Goal: Task Accomplishment & Management: Use online tool/utility

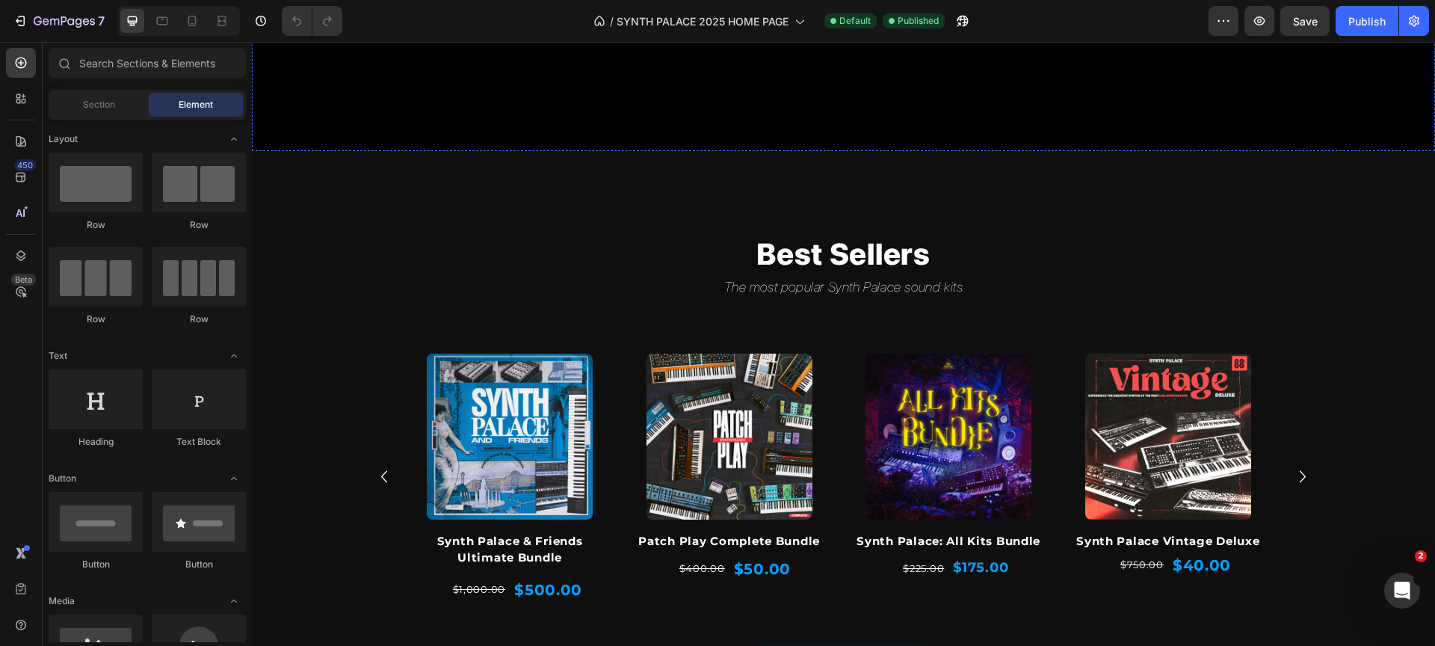
scroll to position [408, 0]
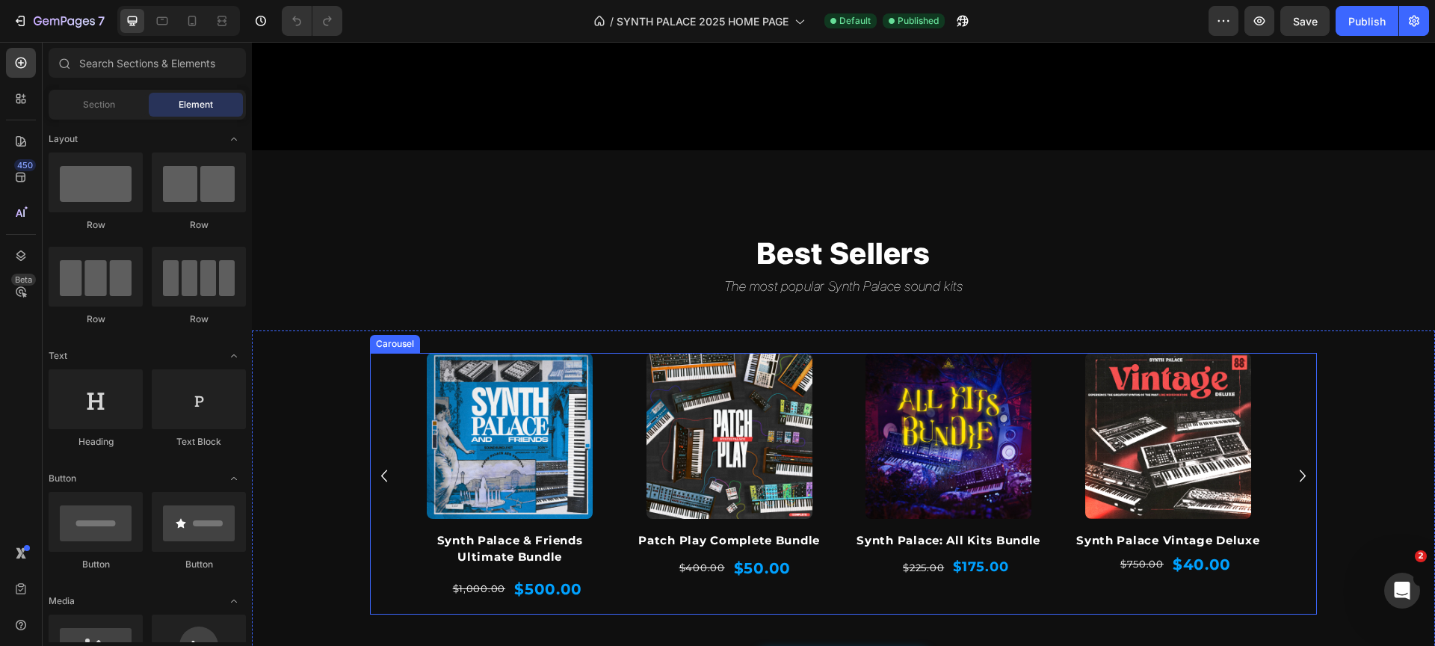
click at [379, 476] on icon "Carousel Back Arrow" at bounding box center [384, 476] width 24 height 28
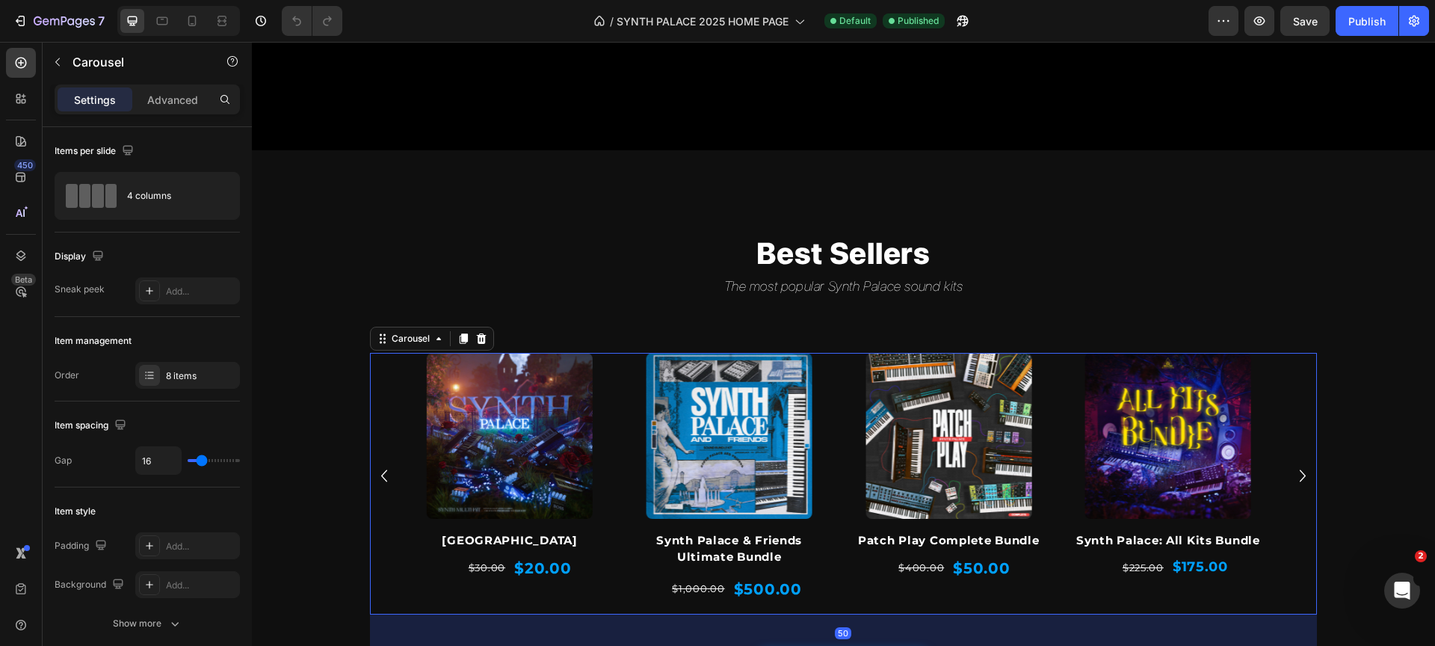
click at [386, 478] on icon "Carousel Back Arrow" at bounding box center [384, 476] width 24 height 28
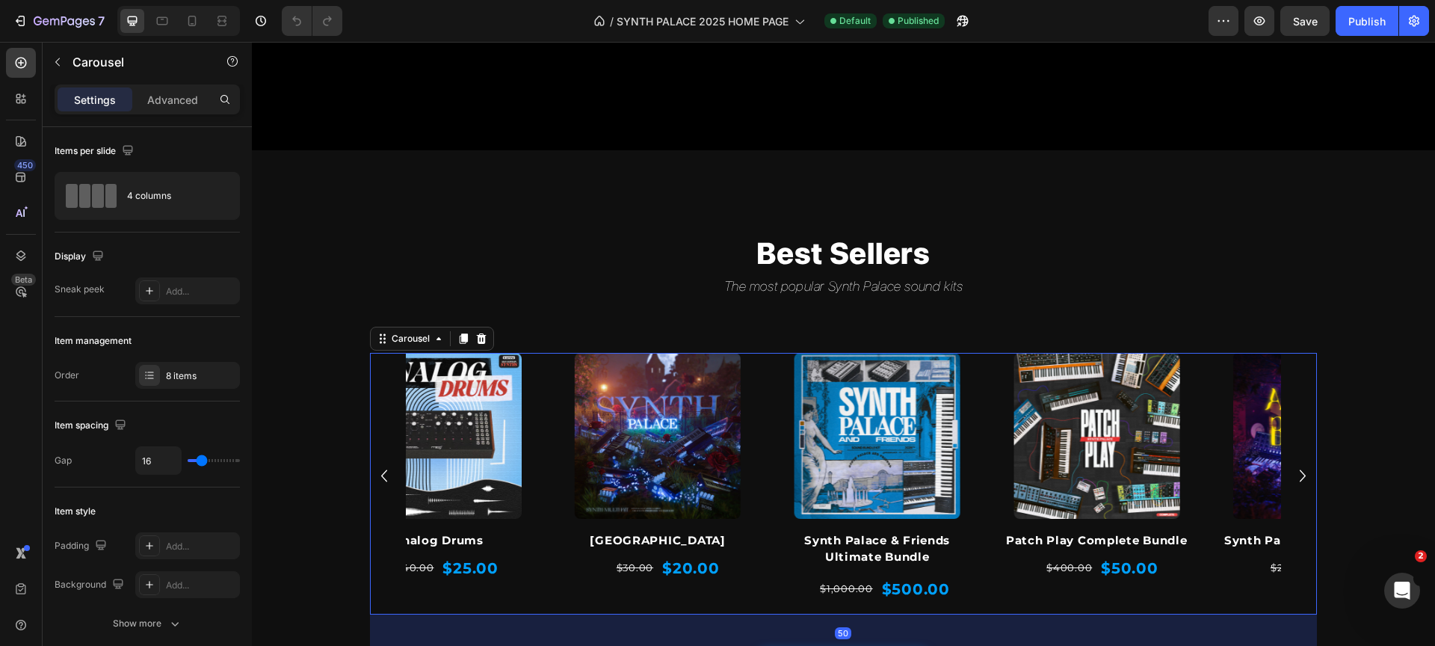
click at [386, 478] on icon "Carousel Back Arrow" at bounding box center [384, 476] width 24 height 28
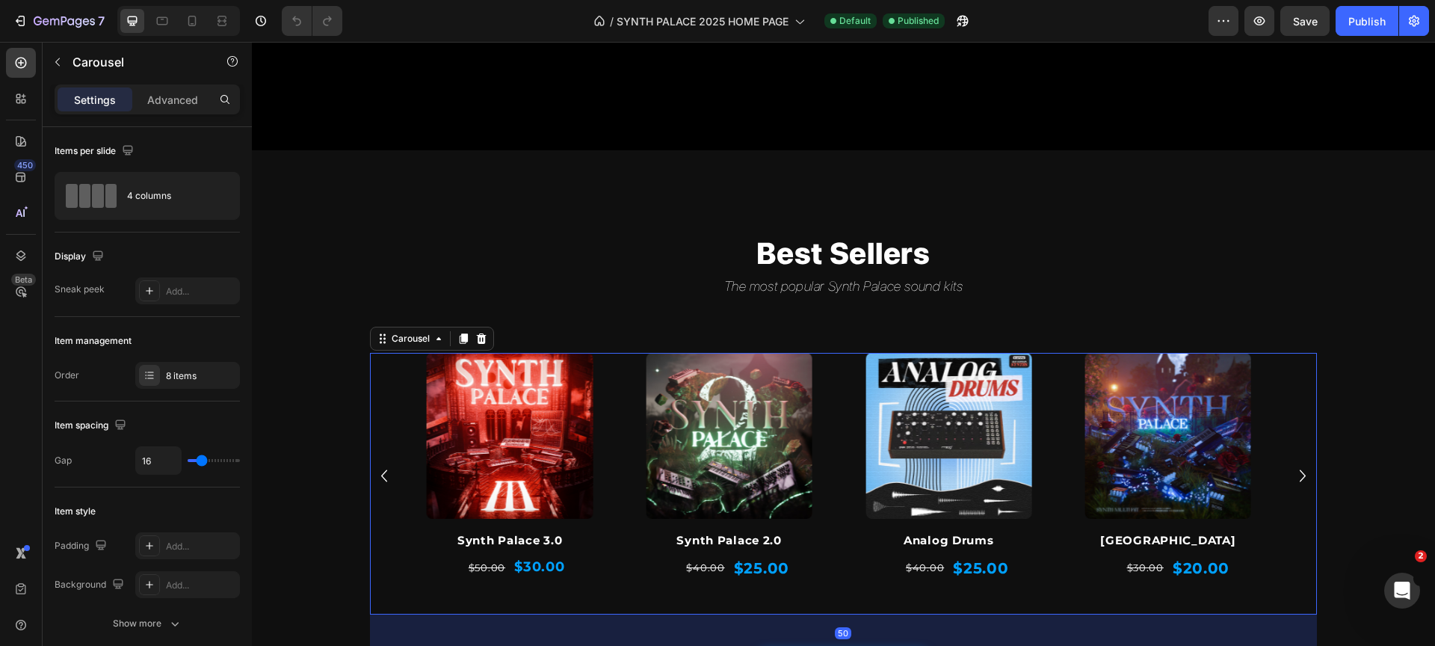
click at [836, 457] on div "Product Images Synth Palace & Friends Ultimate Bundle Product Title $1,000.00 P…" at bounding box center [843, 476] width 875 height 247
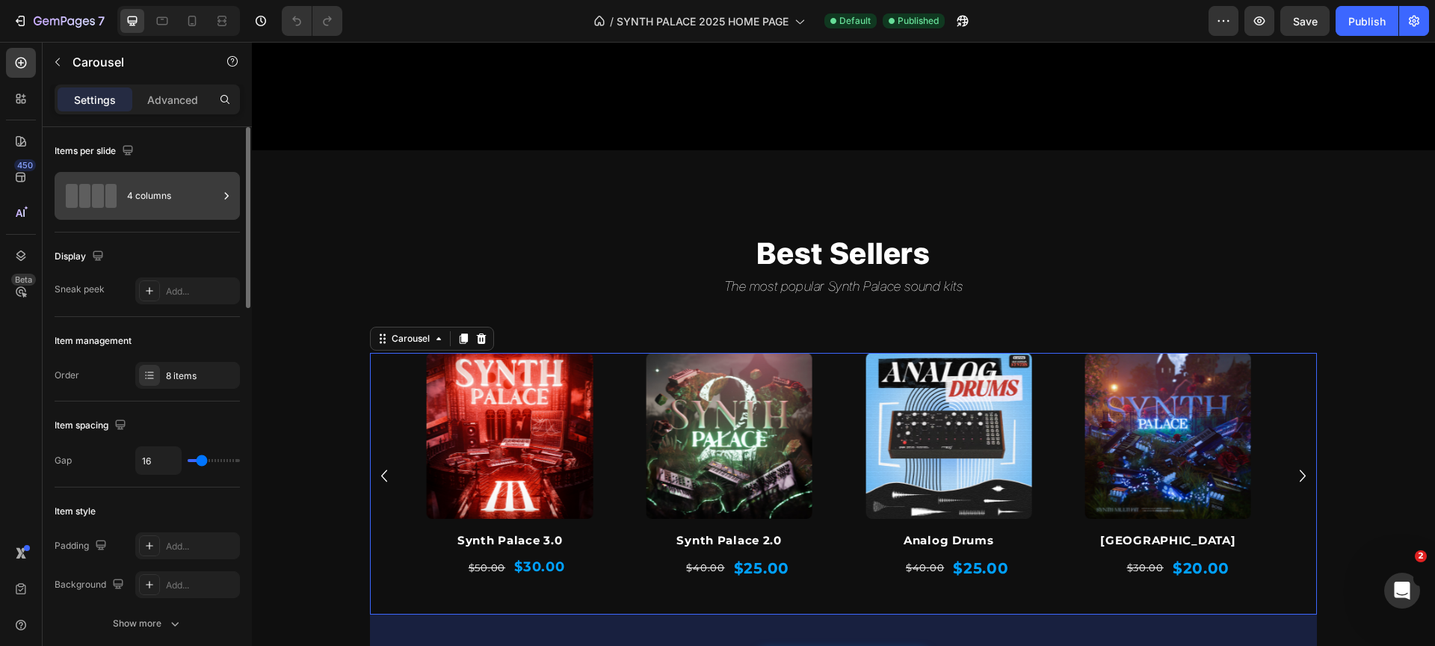
click at [149, 202] on div "4 columns" at bounding box center [172, 196] width 91 height 34
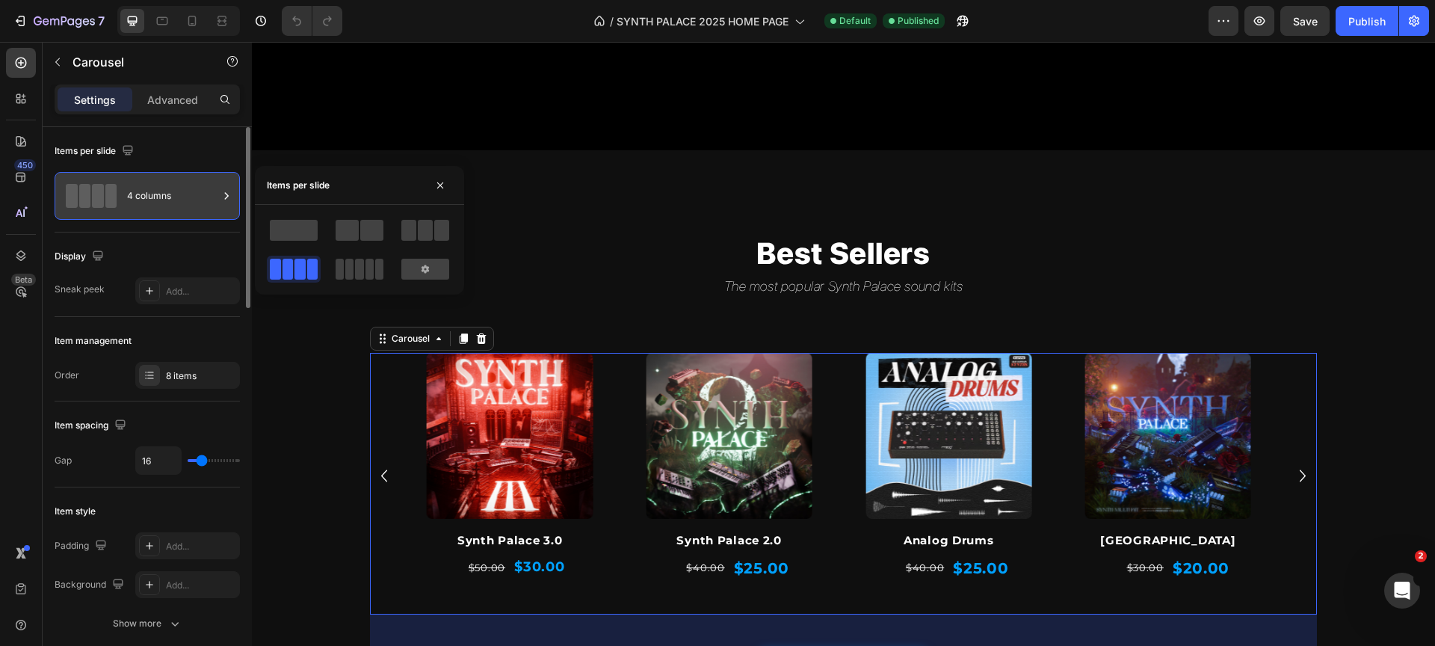
click at [149, 202] on div "4 columns" at bounding box center [172, 196] width 91 height 34
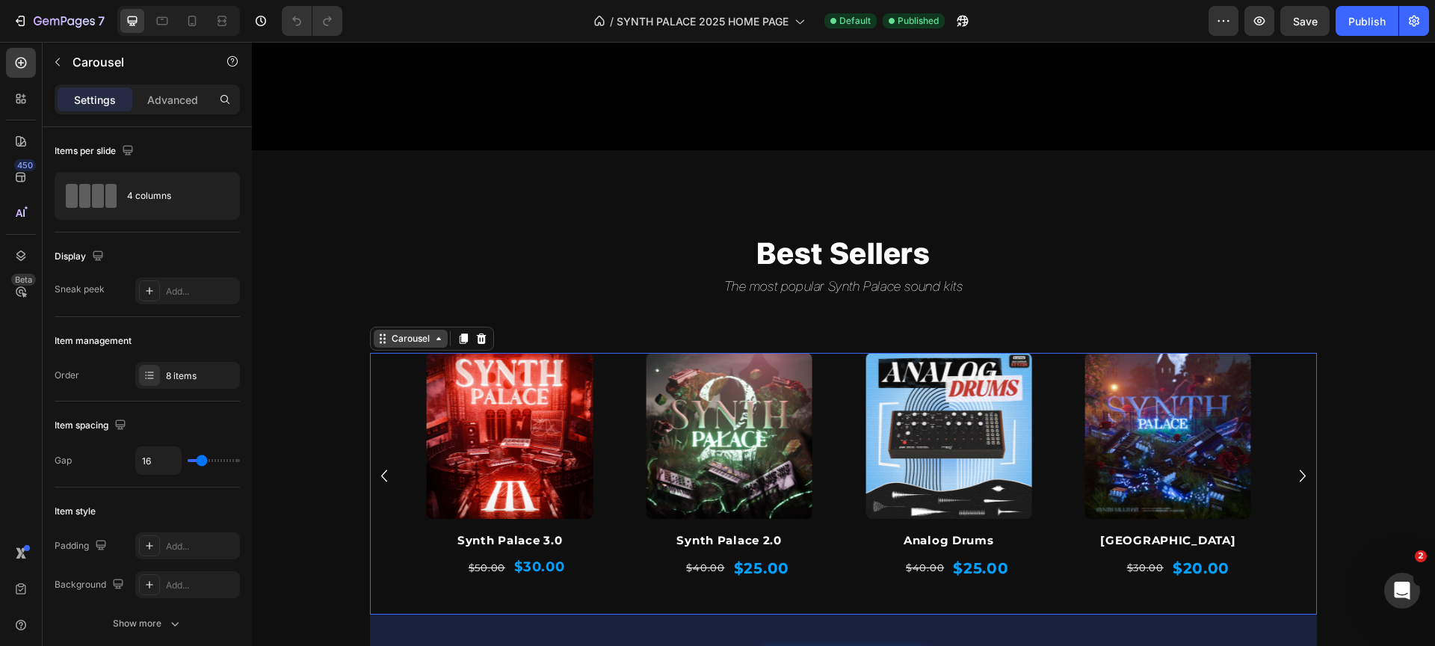
click at [397, 345] on div "Carousel" at bounding box center [411, 338] width 44 height 13
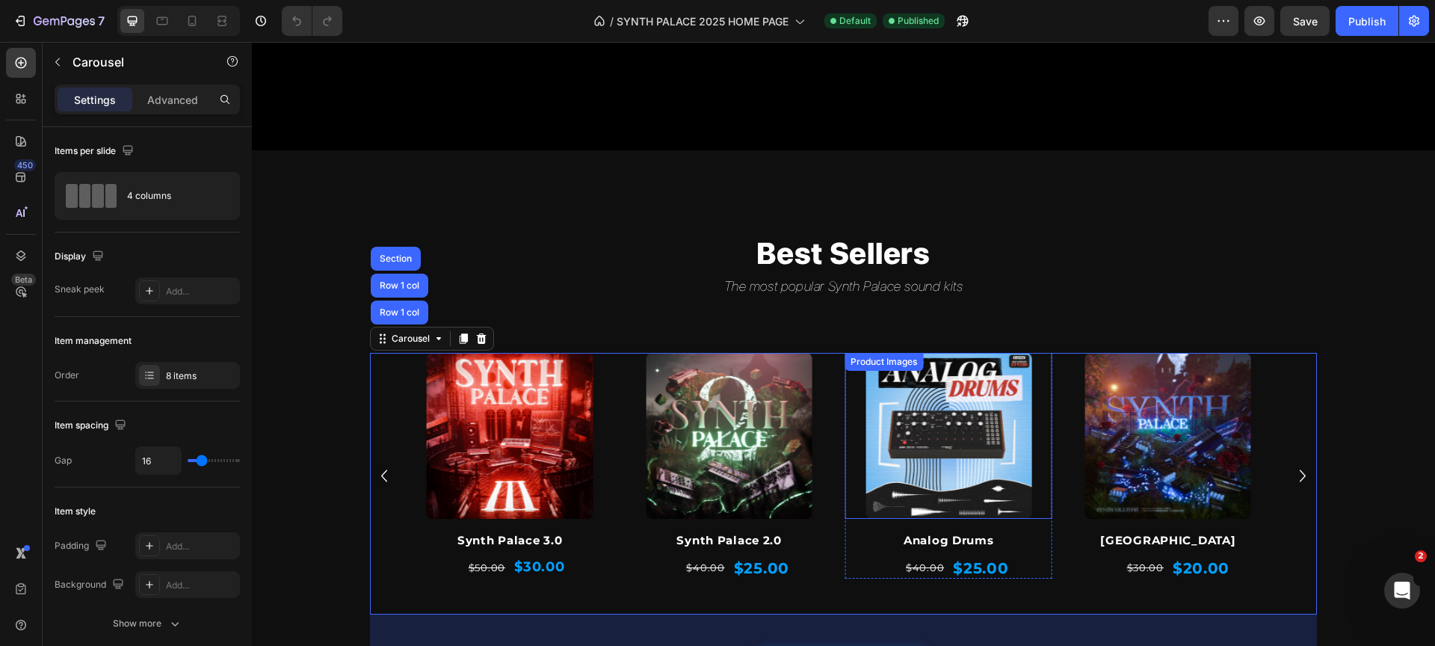
click at [916, 464] on img at bounding box center [949, 436] width 166 height 166
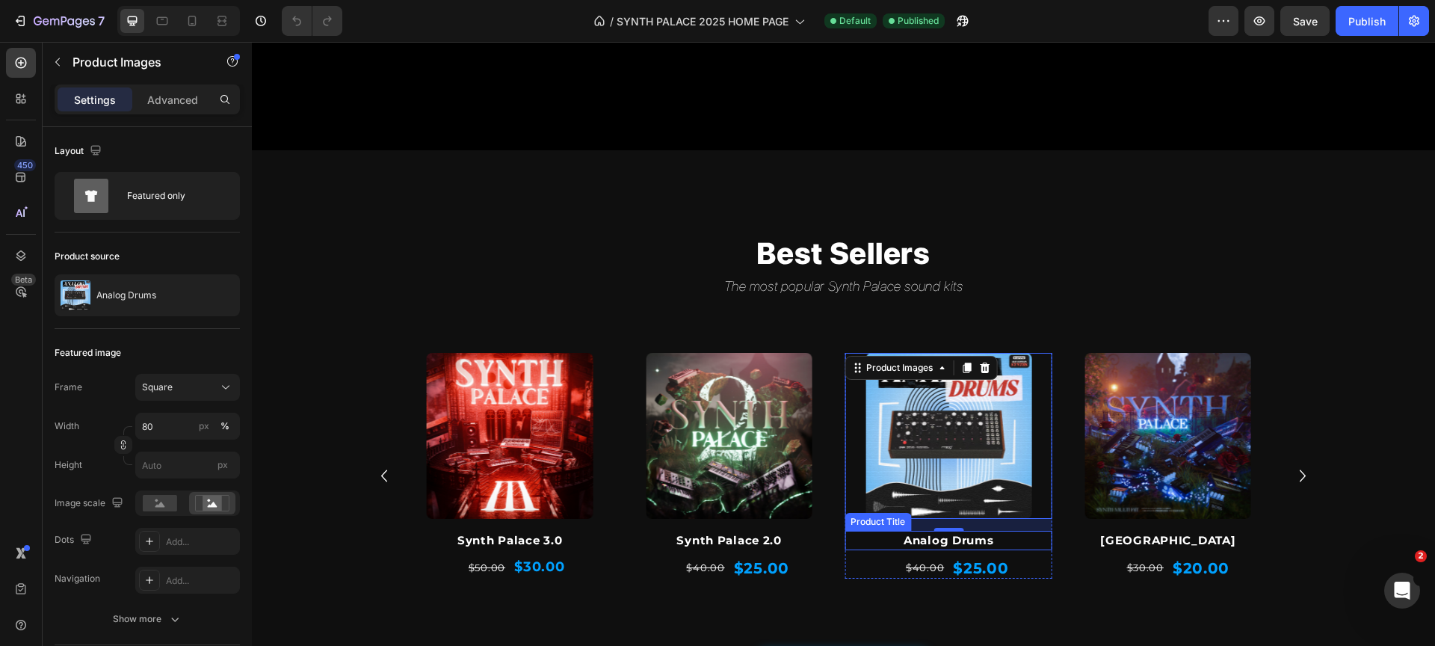
click at [881, 542] on h1 "Analog Drums" at bounding box center [949, 541] width 208 height 20
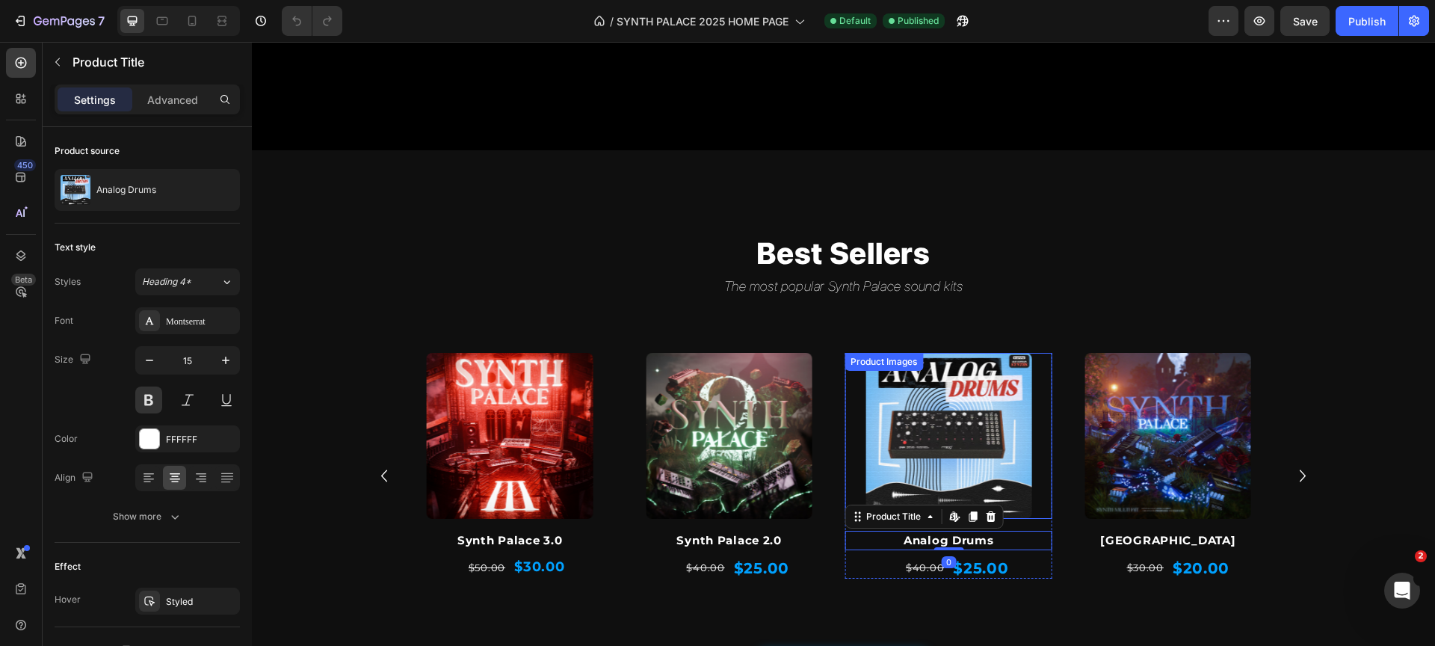
click at [880, 361] on div "Product Images" at bounding box center [884, 361] width 73 height 13
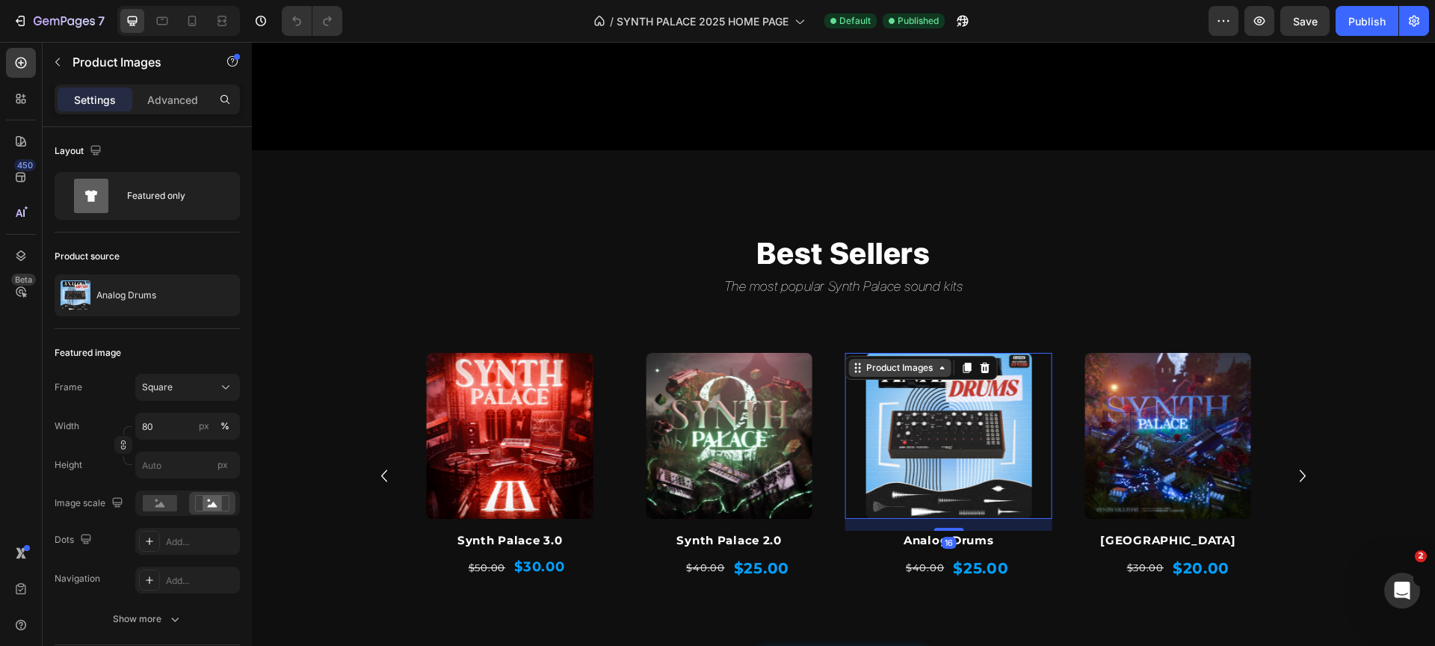
click at [886, 365] on div "Product Images" at bounding box center [899, 367] width 73 height 13
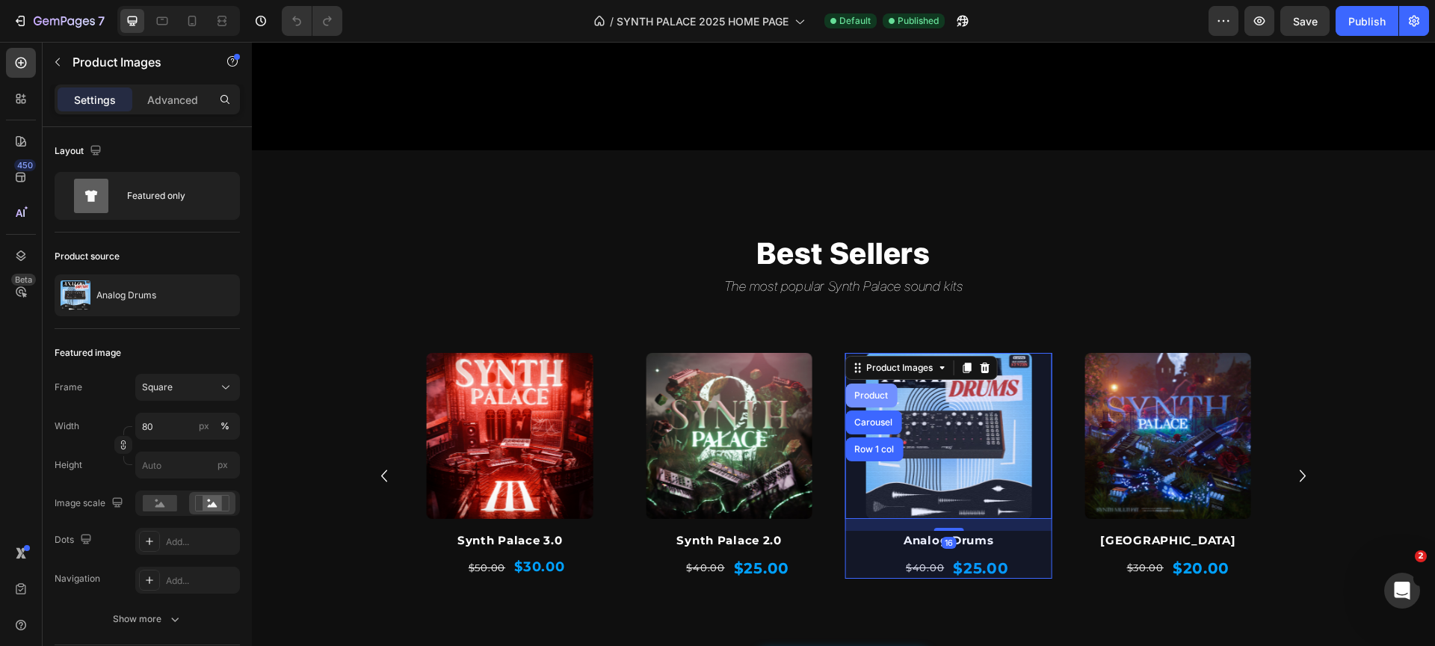
click at [884, 391] on div "Product" at bounding box center [872, 395] width 40 height 9
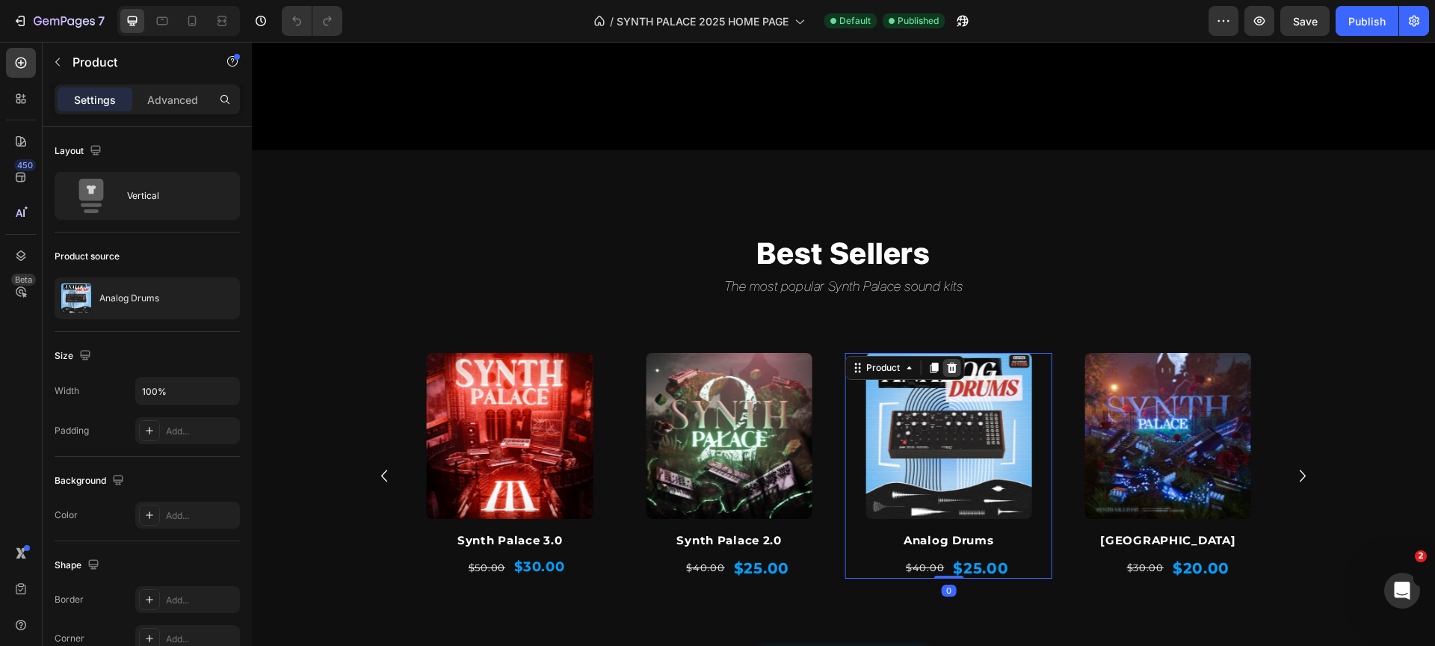
click at [952, 366] on icon at bounding box center [952, 368] width 10 height 10
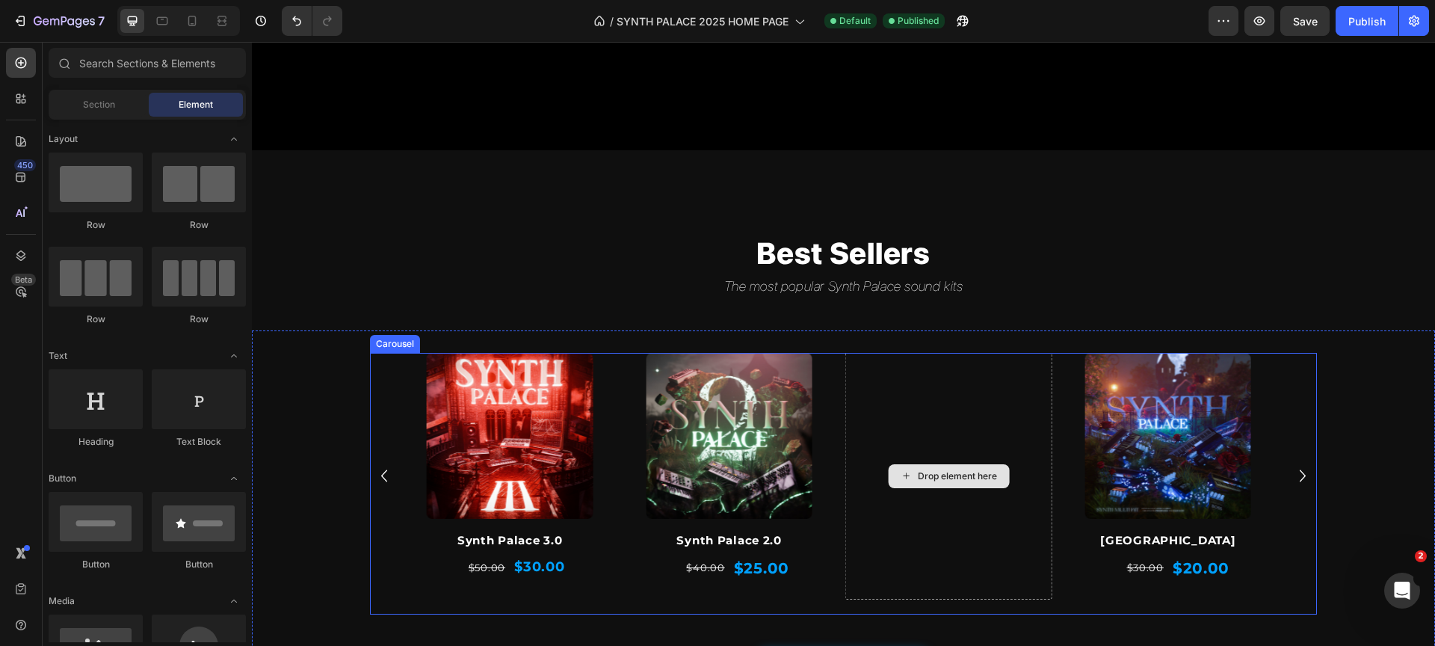
click at [977, 400] on div "Drop element here" at bounding box center [949, 476] width 208 height 247
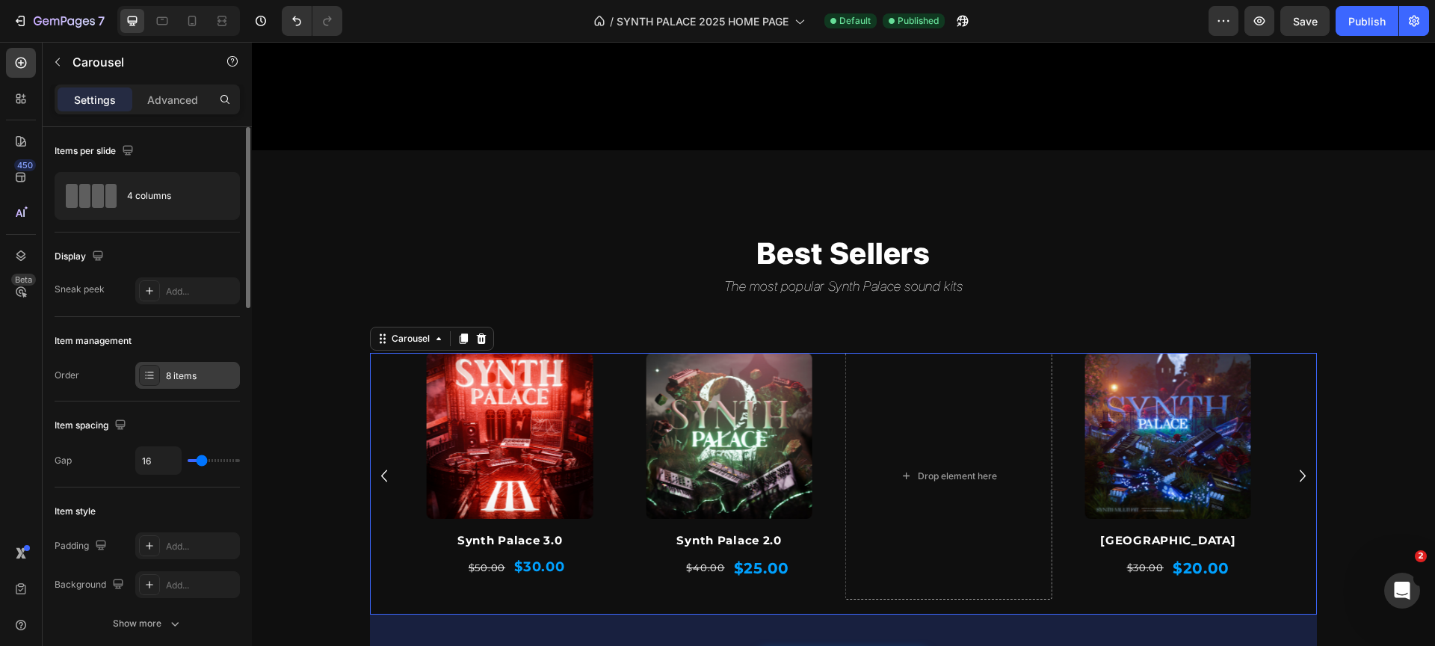
click at [169, 367] on div "8 items" at bounding box center [187, 375] width 105 height 27
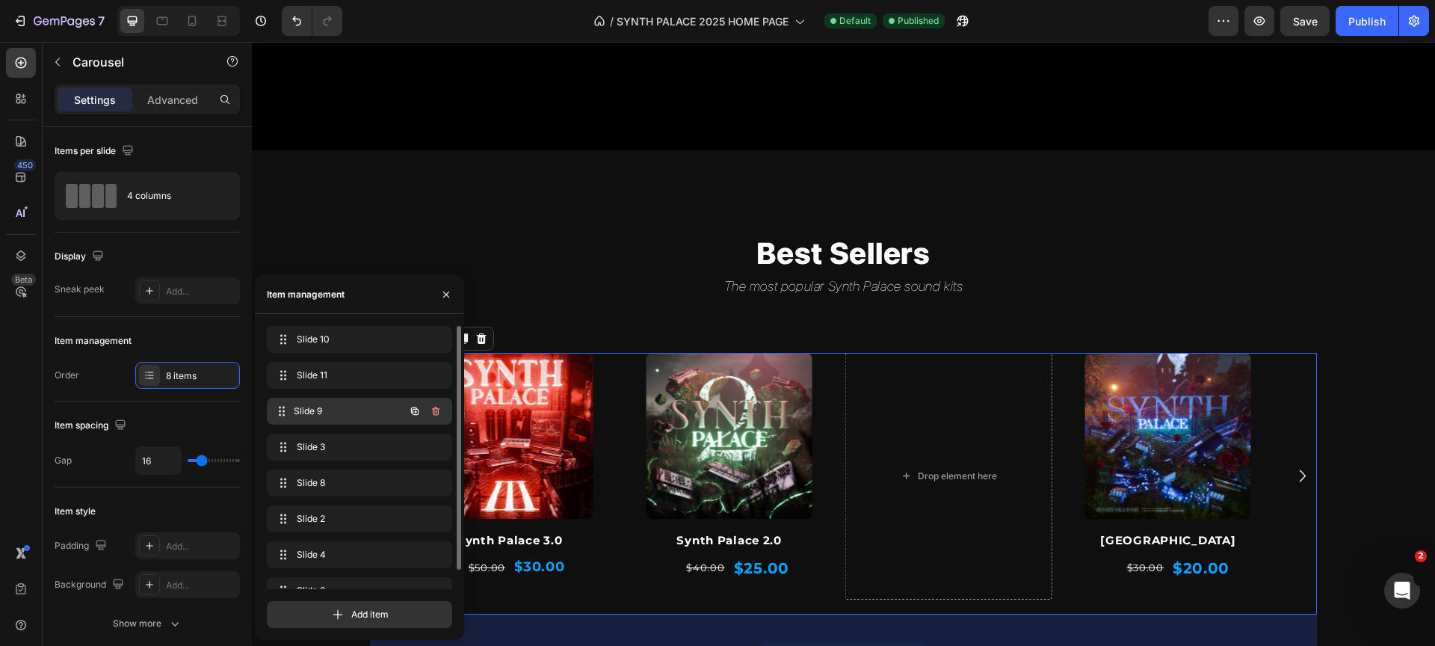
click at [322, 406] on span "Slide 9" at bounding box center [349, 410] width 111 height 13
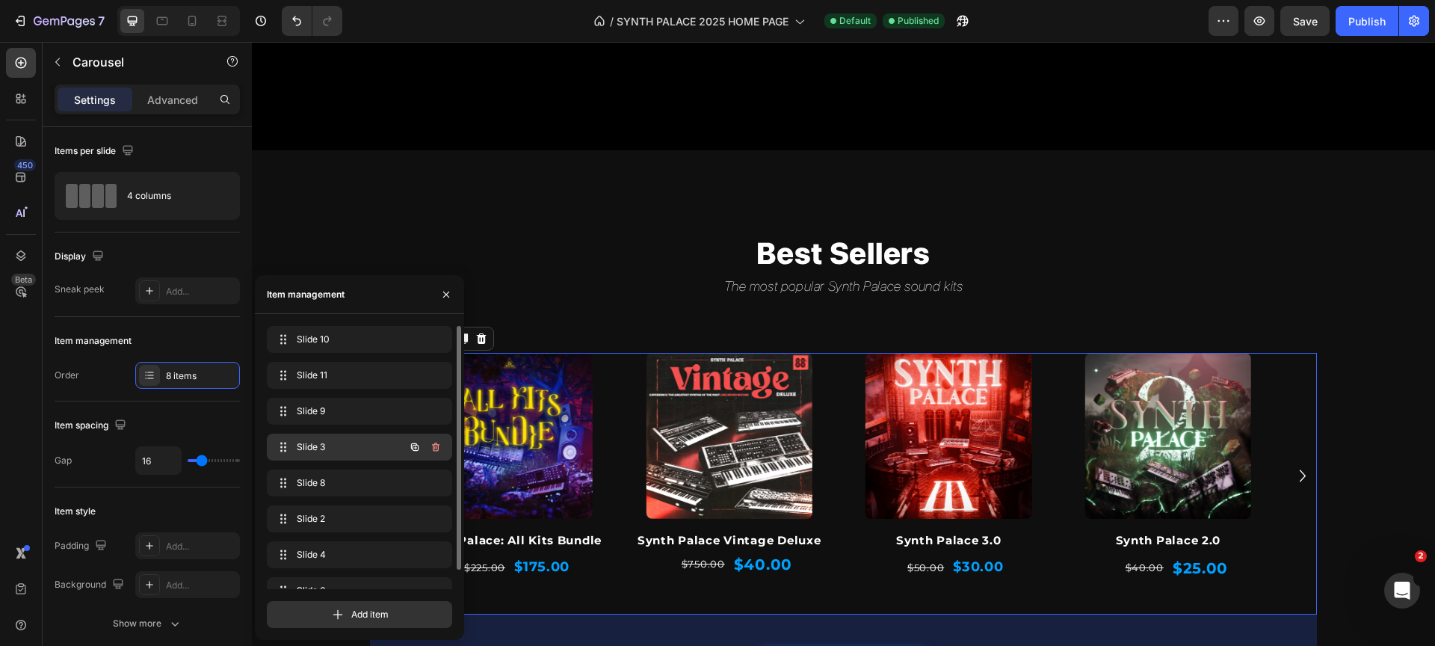
click at [328, 446] on span "Slide 3" at bounding box center [339, 446] width 84 height 13
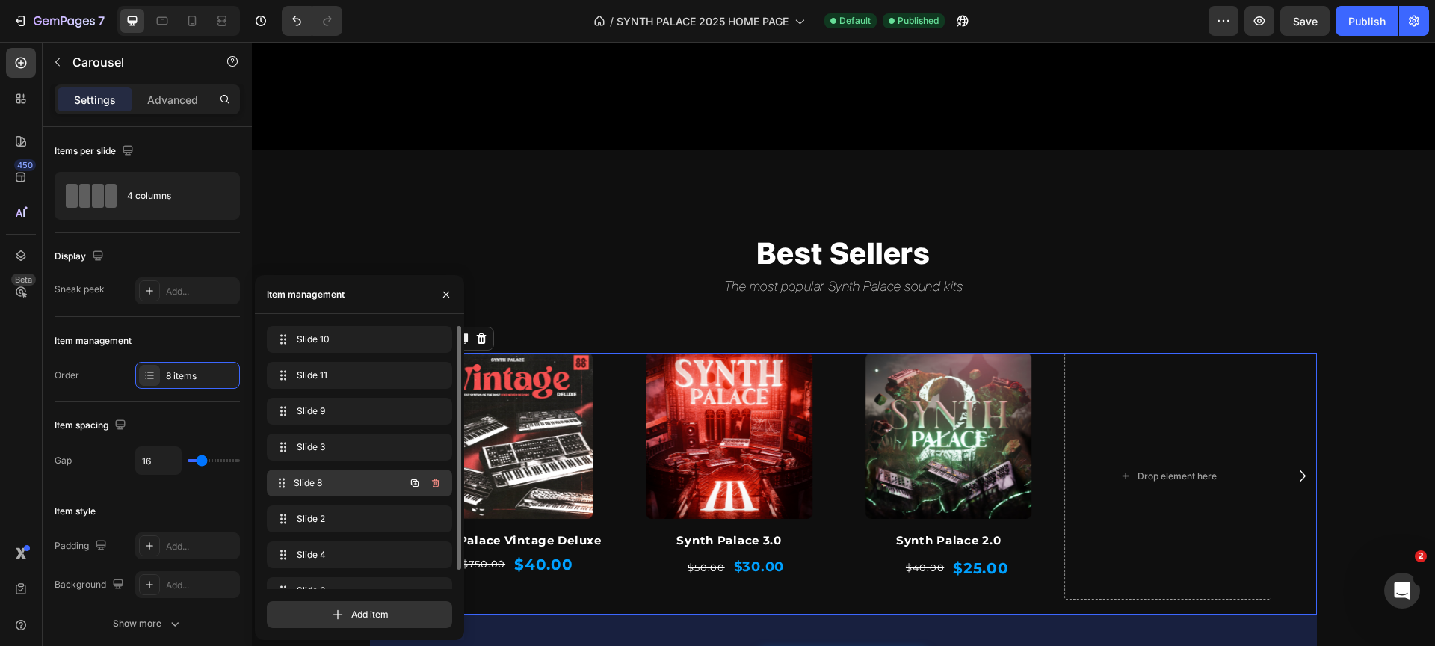
click at [330, 469] on div "Slide 8 Slide 8" at bounding box center [359, 482] width 185 height 27
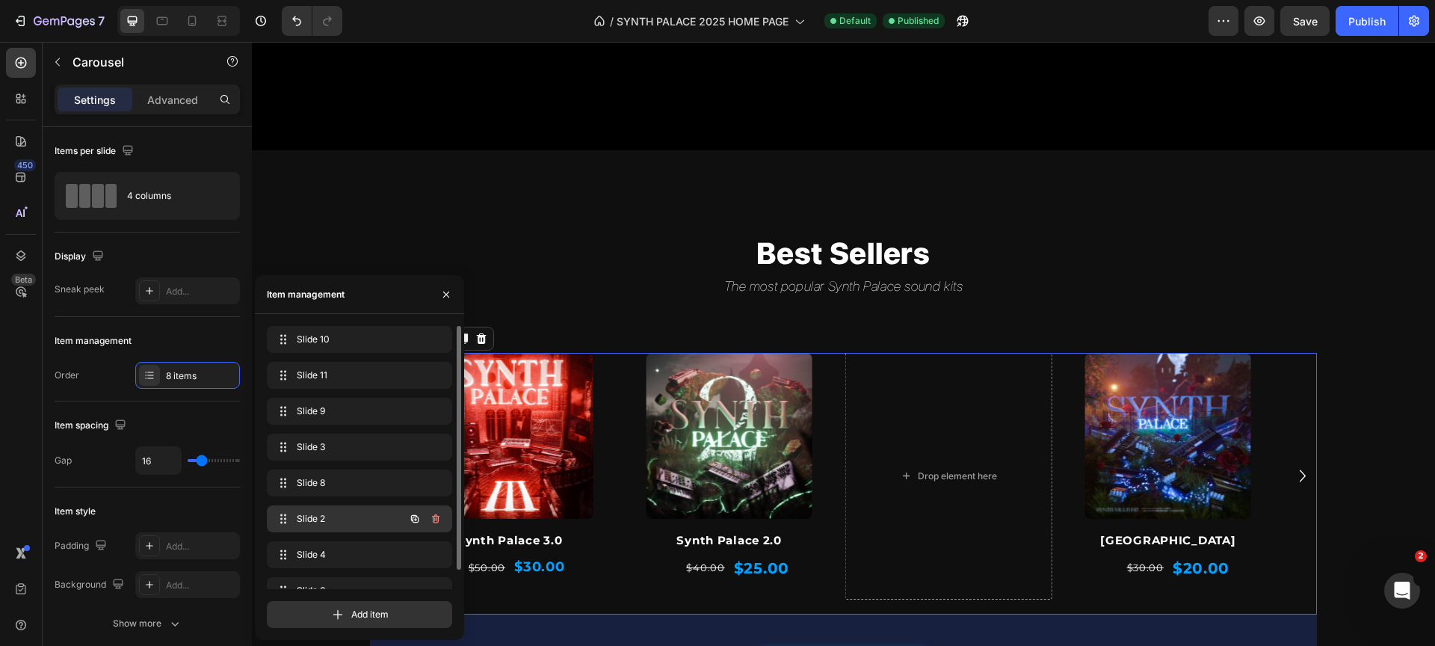
click at [336, 514] on span "Slide 2" at bounding box center [339, 518] width 84 height 13
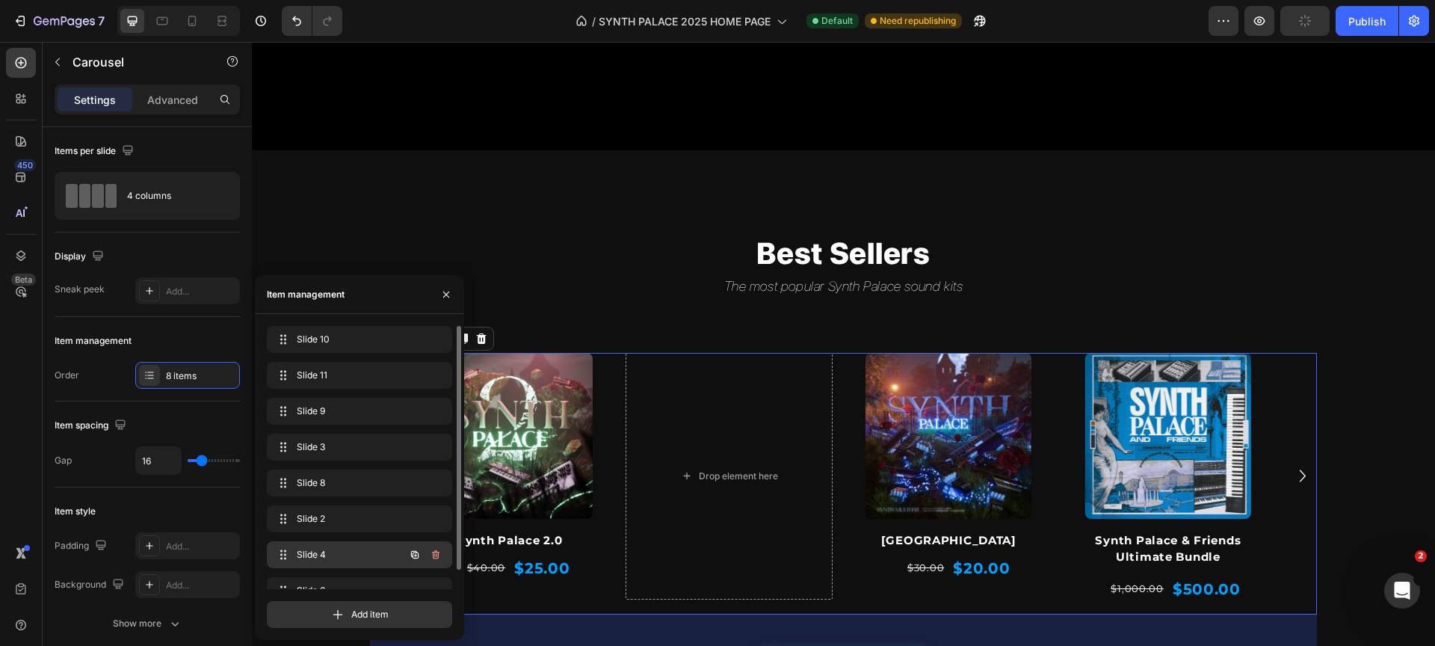
click at [339, 549] on span "Slide 4" at bounding box center [339, 554] width 84 height 13
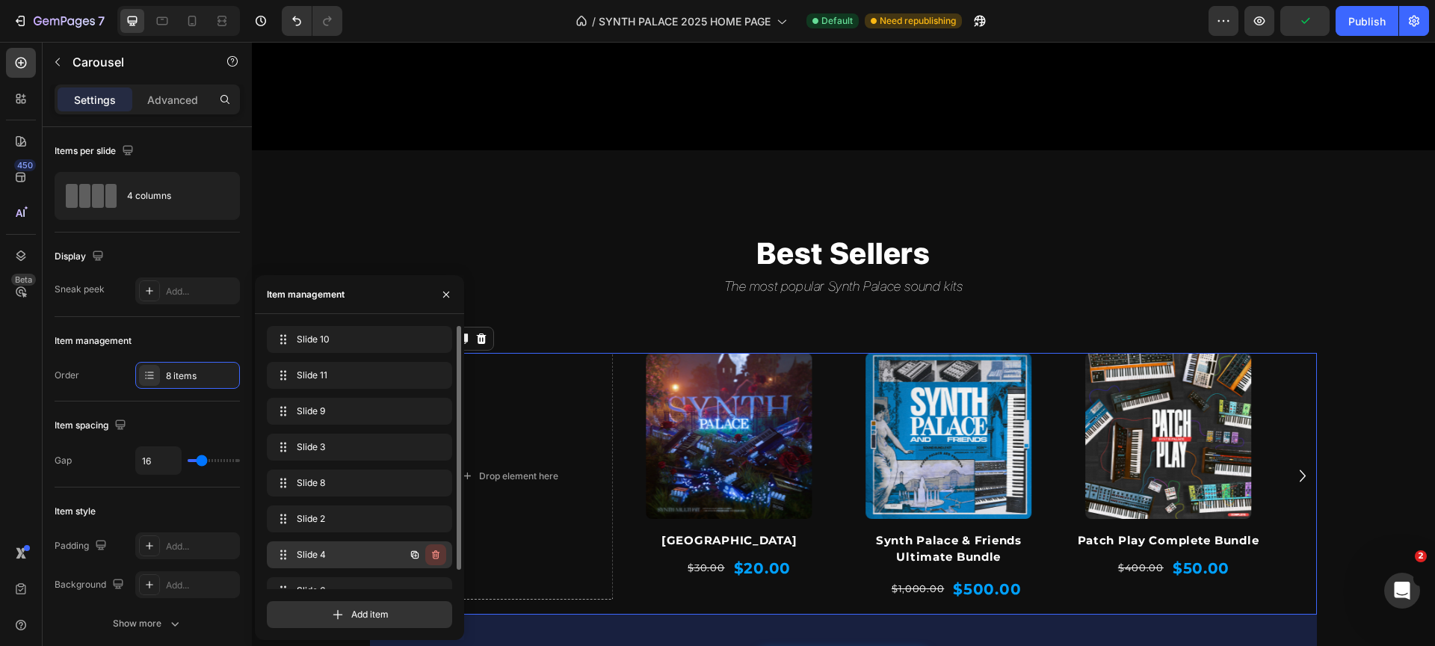
click at [434, 559] on icon "button" at bounding box center [436, 555] width 12 height 12
click at [434, 559] on div "Delete" at bounding box center [426, 554] width 28 height 13
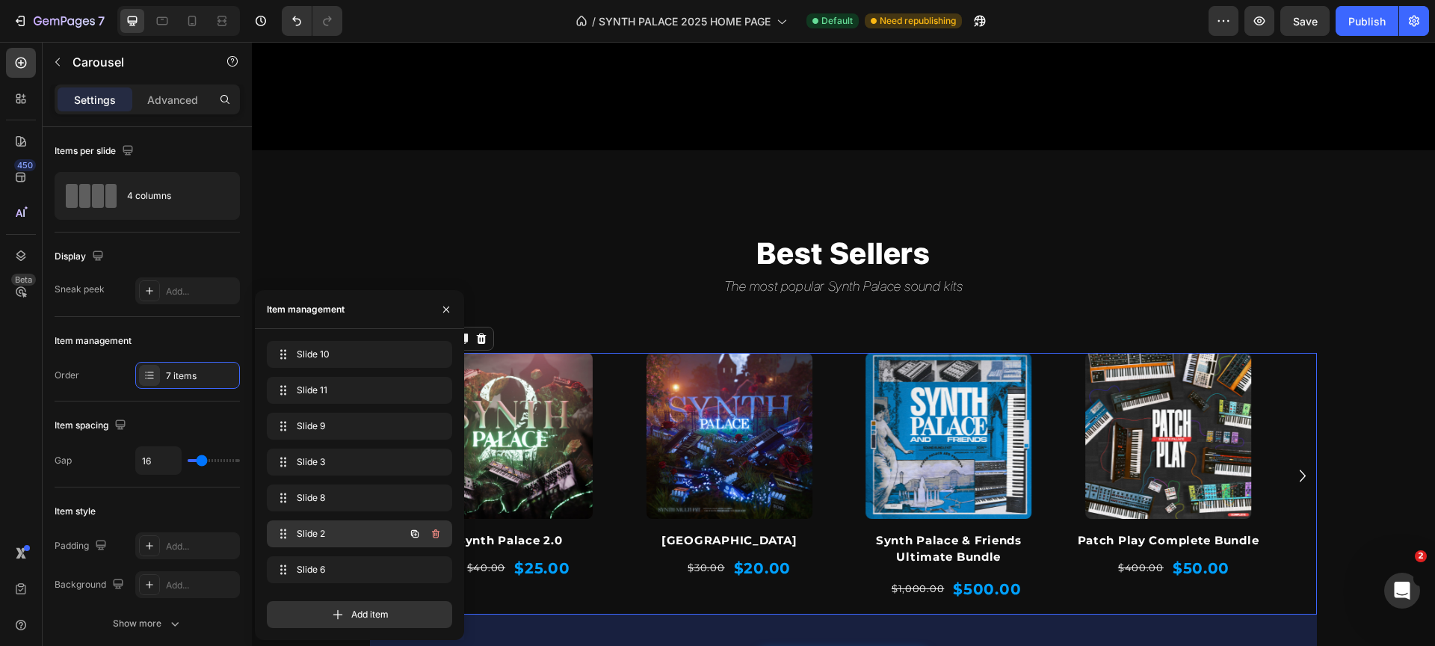
click at [397, 534] on div "Slide 2 Slide 2" at bounding box center [339, 533] width 132 height 21
click at [352, 531] on span "Slide 2" at bounding box center [339, 533] width 84 height 13
click at [354, 503] on span "Slide 8" at bounding box center [339, 497] width 84 height 13
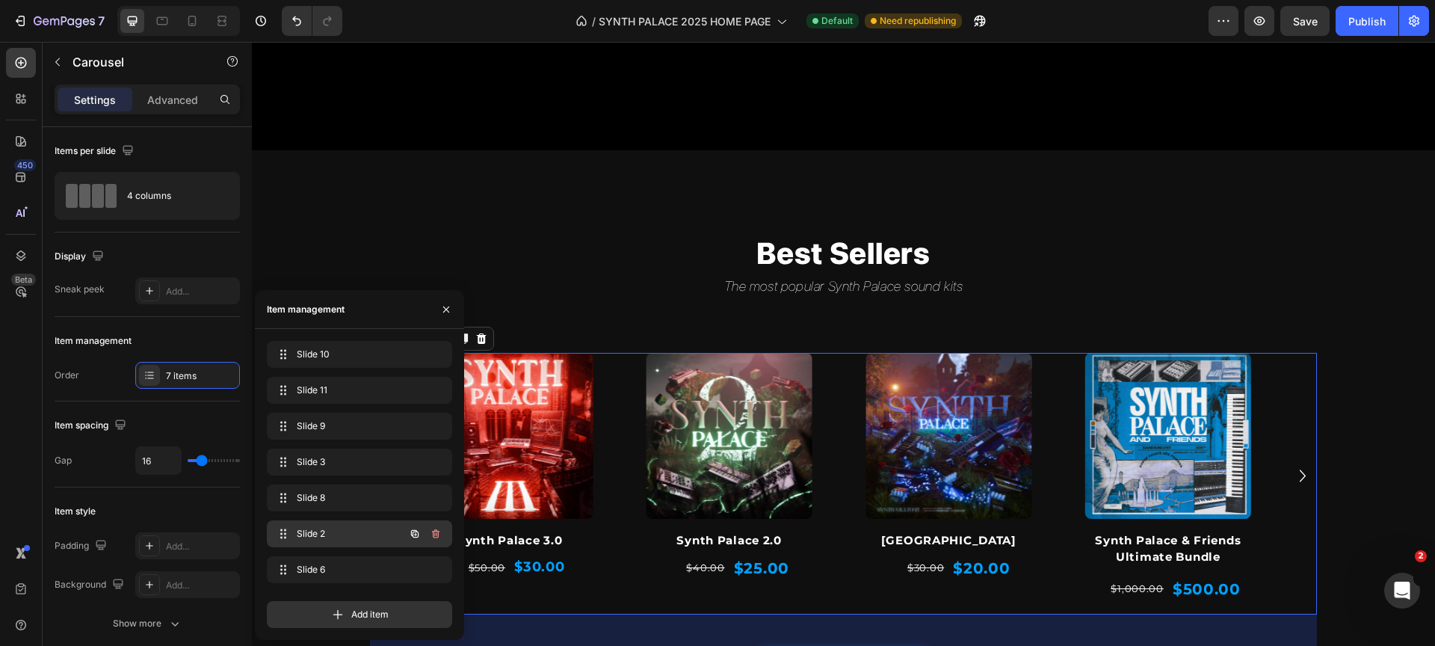
click at [352, 538] on span "Slide 2" at bounding box center [339, 533] width 84 height 13
click at [354, 564] on span "Slide 6" at bounding box center [339, 569] width 84 height 13
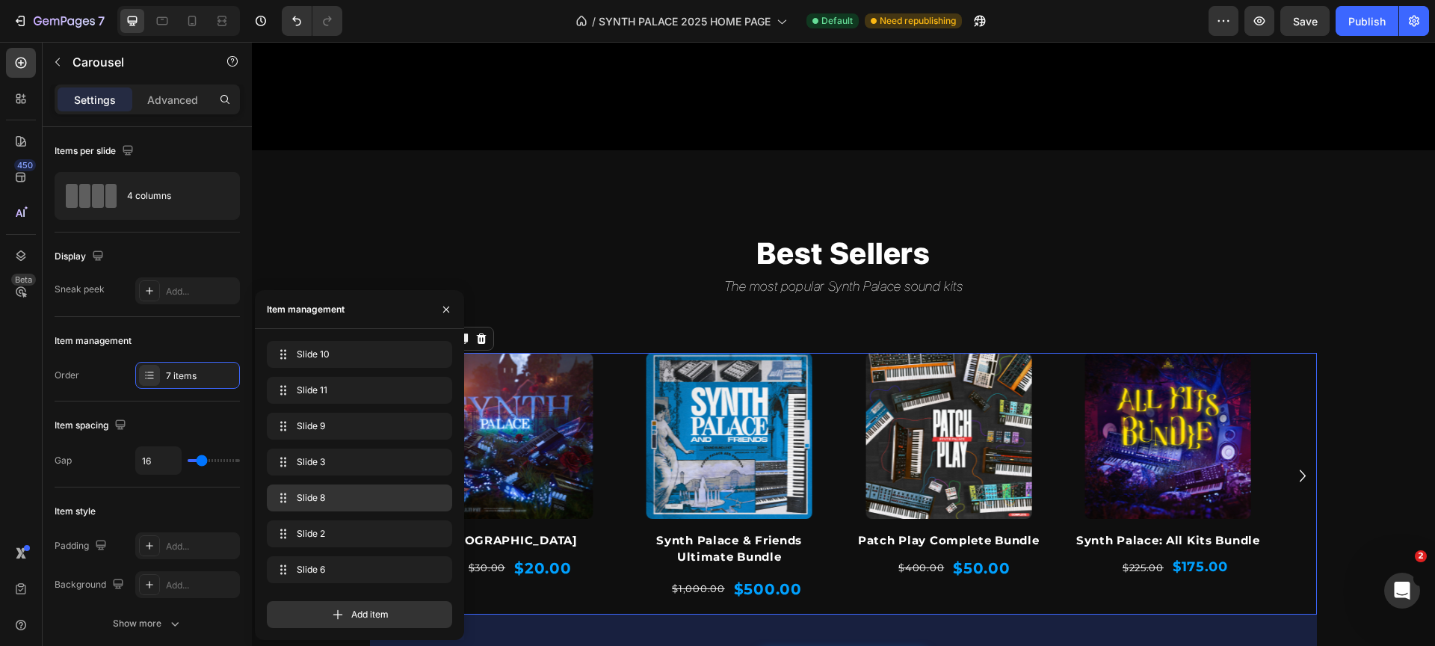
click at [354, 484] on div "Slide 8 Slide 8" at bounding box center [359, 497] width 185 height 27
click at [354, 434] on div "Slide 9 Slide 9" at bounding box center [359, 426] width 173 height 21
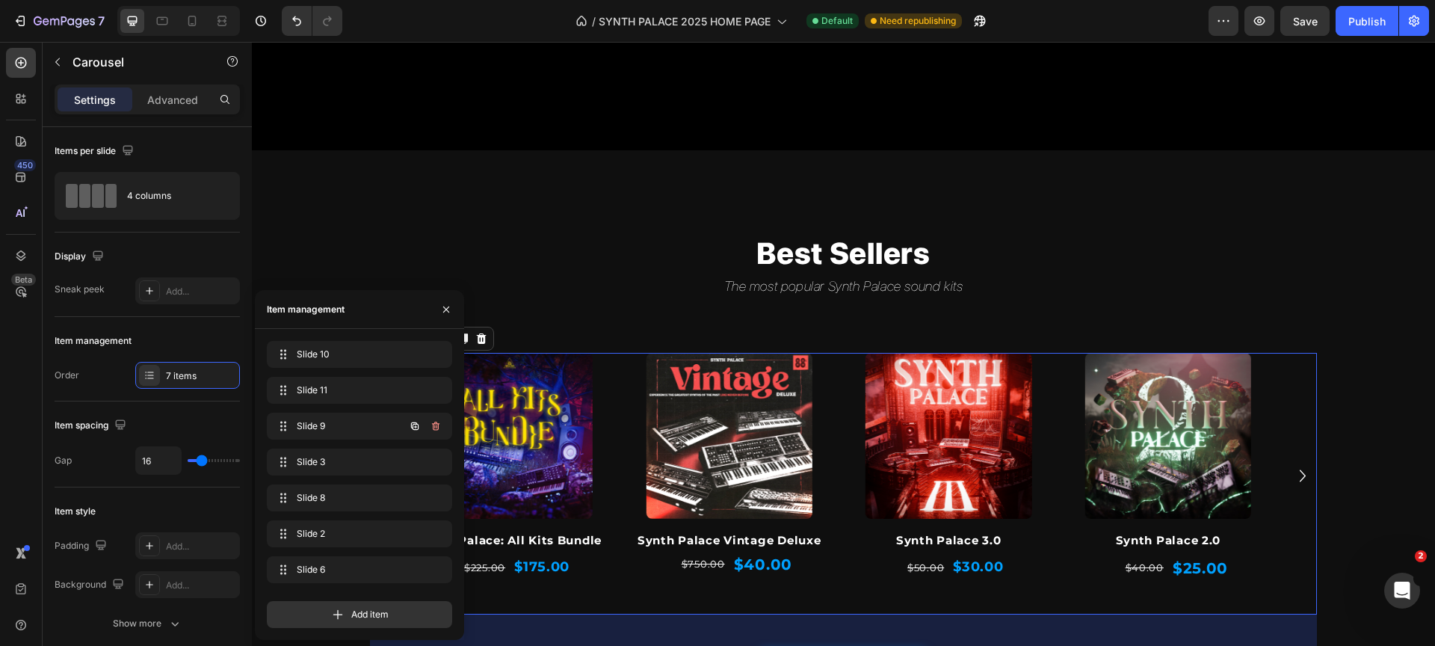
click at [351, 410] on div "Slide 10 Slide 10 Slide 11 Slide 11 Slide 9 Slide 9 Slide 3 Slide 3 Slide 8 Sli…" at bounding box center [359, 465] width 185 height 248
click at [348, 395] on span "Slide 11" at bounding box center [339, 390] width 84 height 13
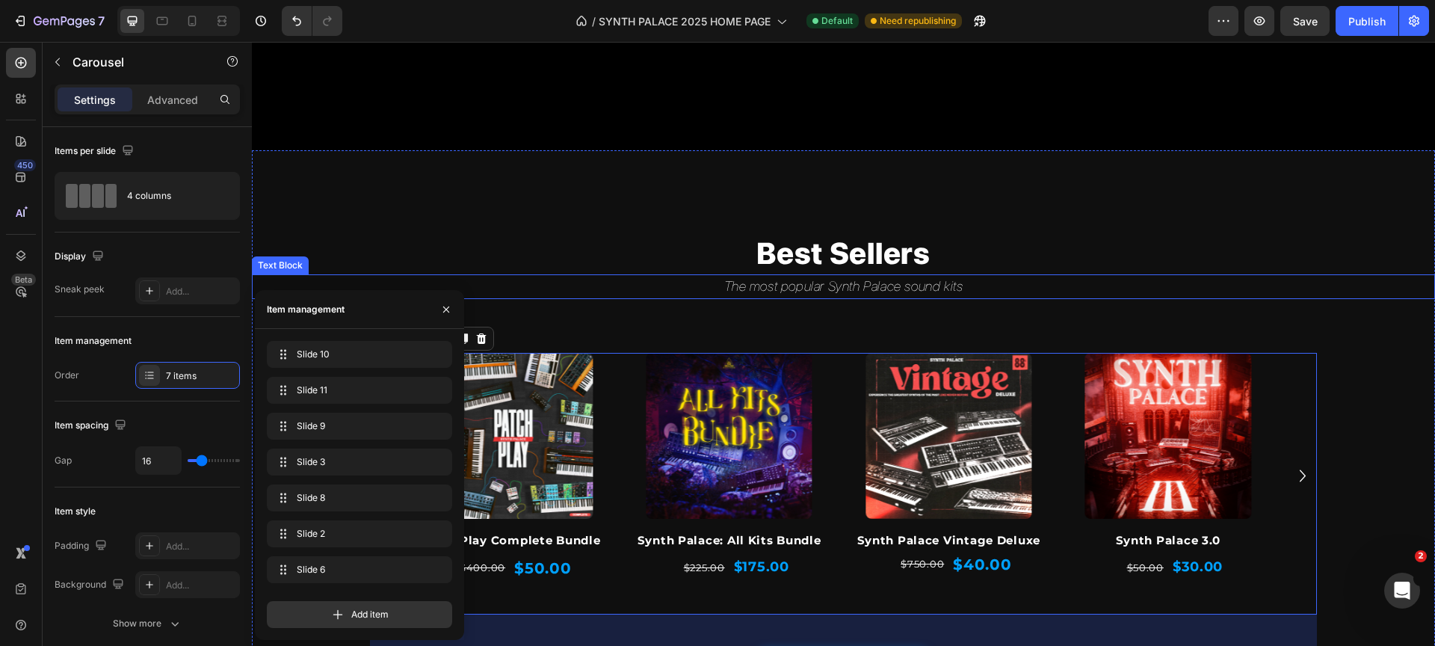
click at [527, 256] on h2 "Best Sellers" at bounding box center [843, 254] width 1183 height 42
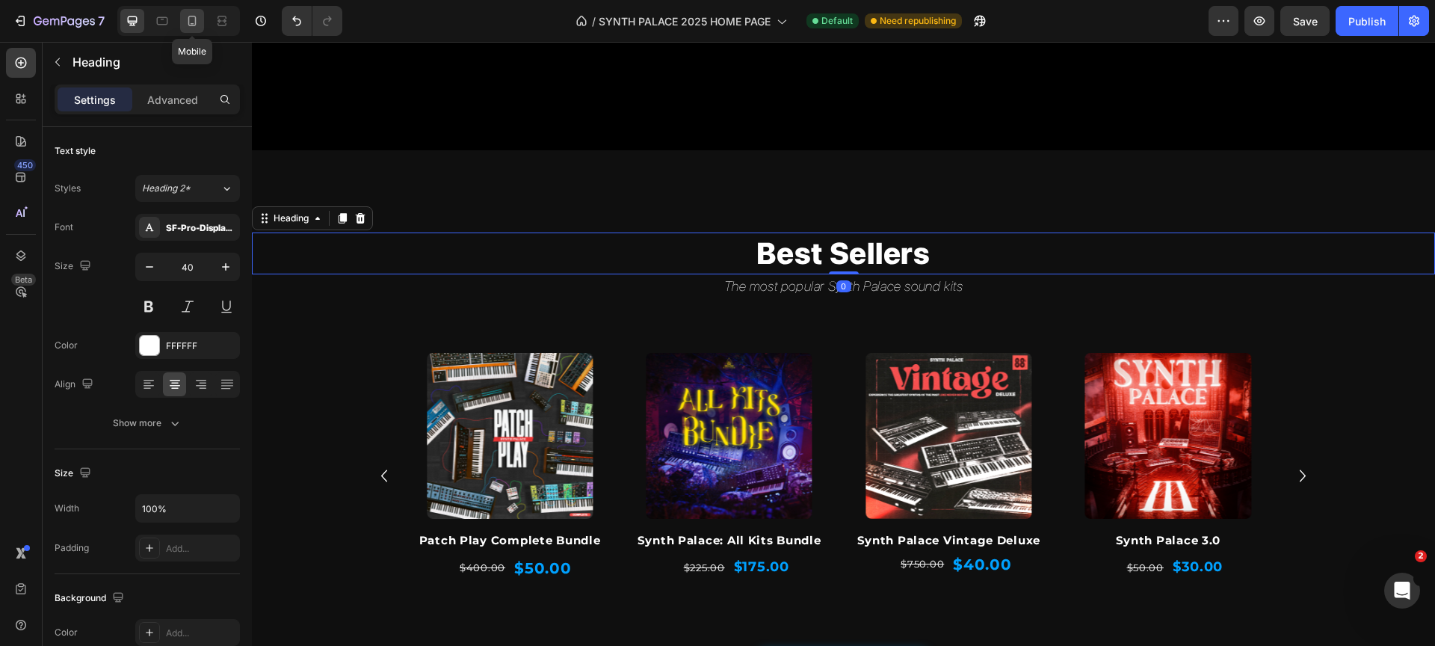
click at [193, 17] on icon at bounding box center [192, 20] width 15 height 15
type input "22"
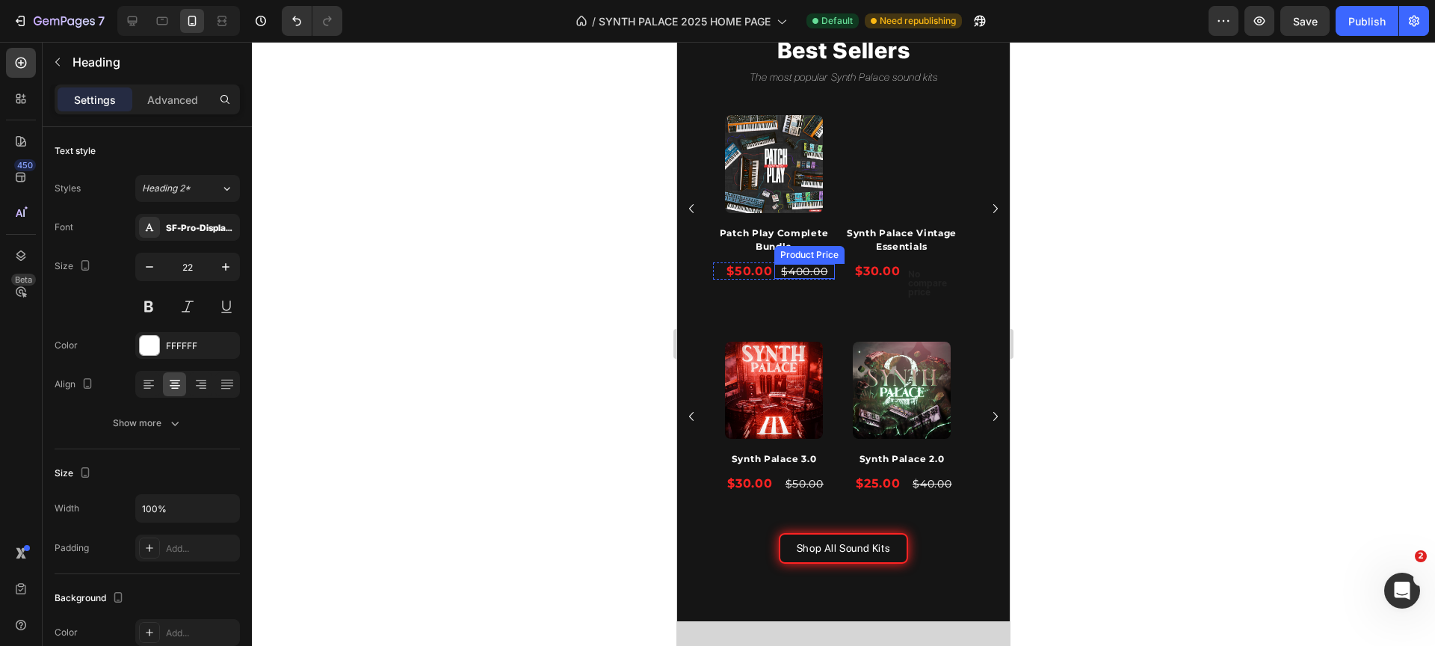
scroll to position [360, 0]
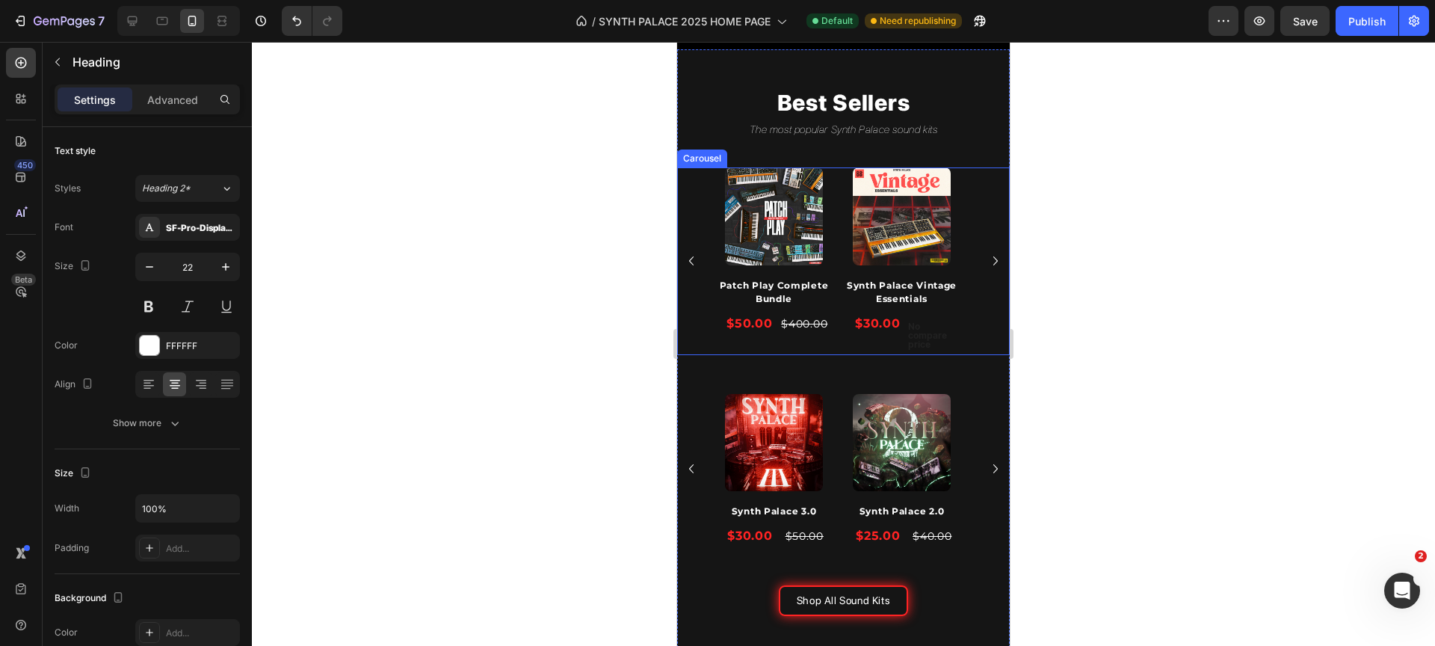
click at [697, 269] on button "Carousel Back Arrow" at bounding box center [692, 261] width 24 height 24
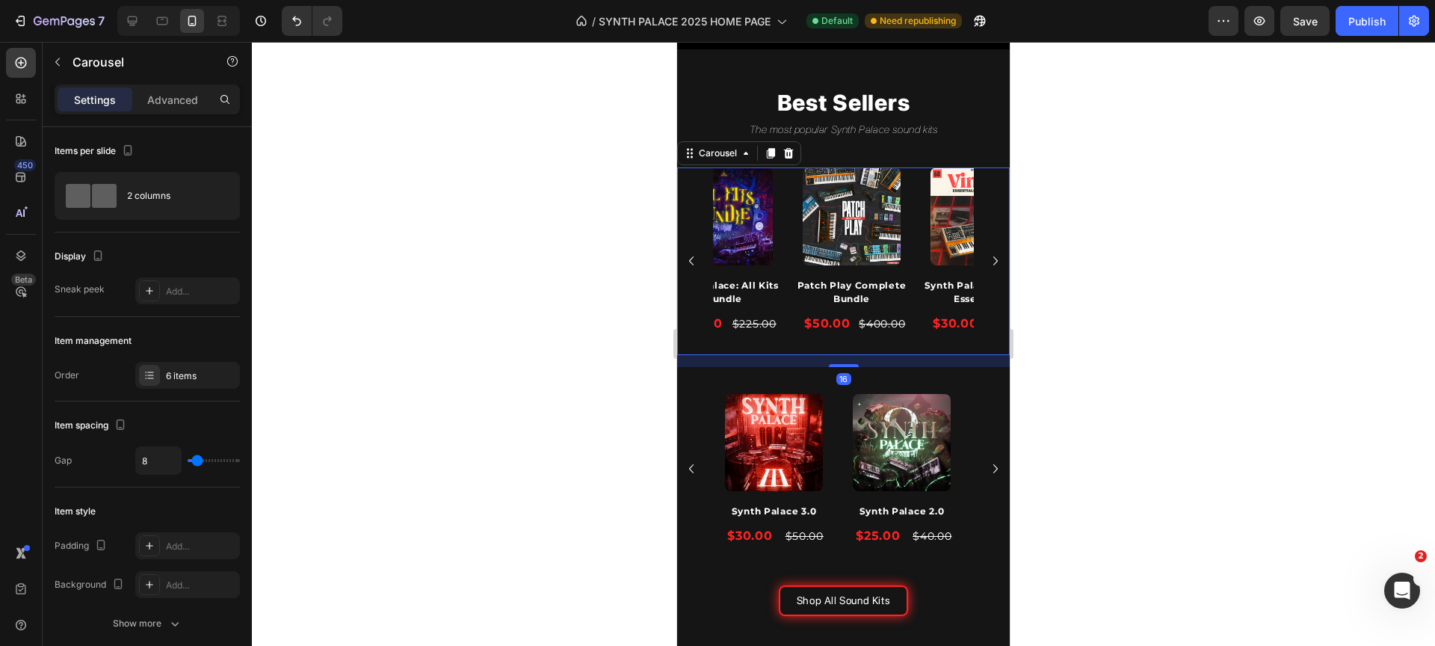
click at [696, 268] on icon "Carousel Back Arrow" at bounding box center [692, 261] width 18 height 18
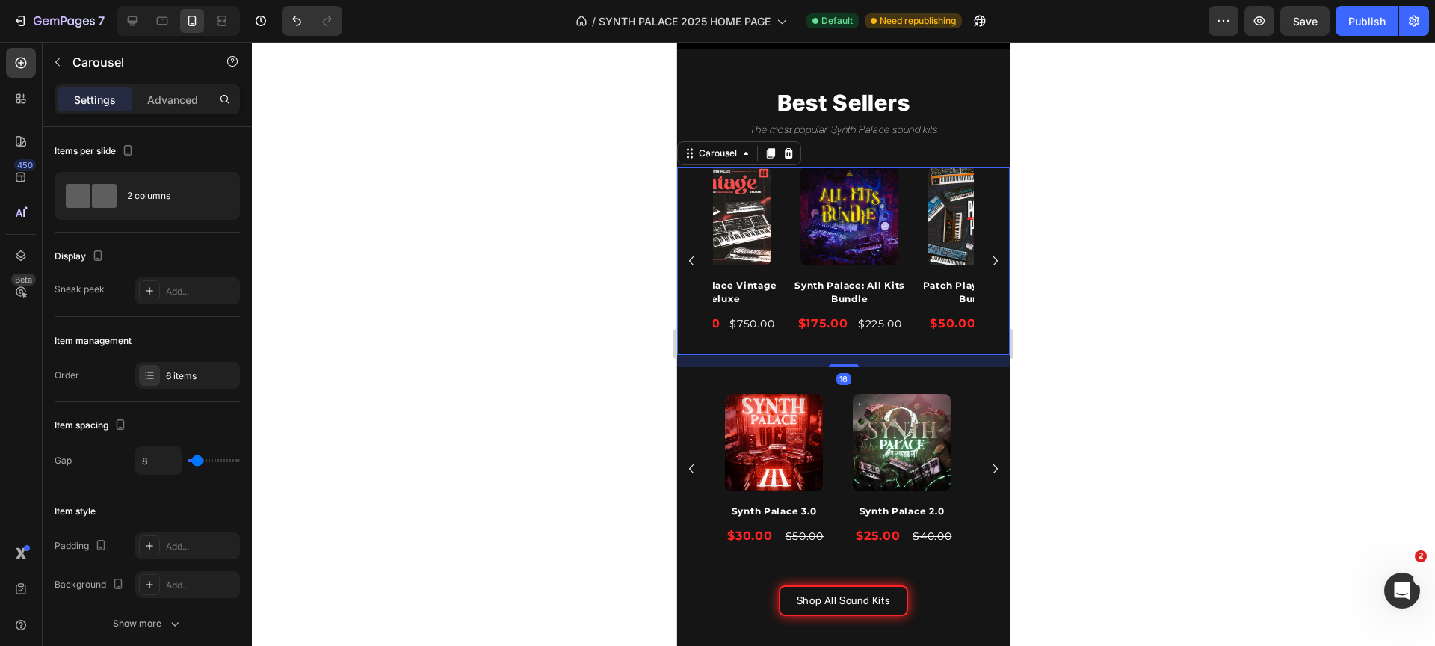
click at [696, 268] on icon "Carousel Back Arrow" at bounding box center [692, 261] width 18 height 18
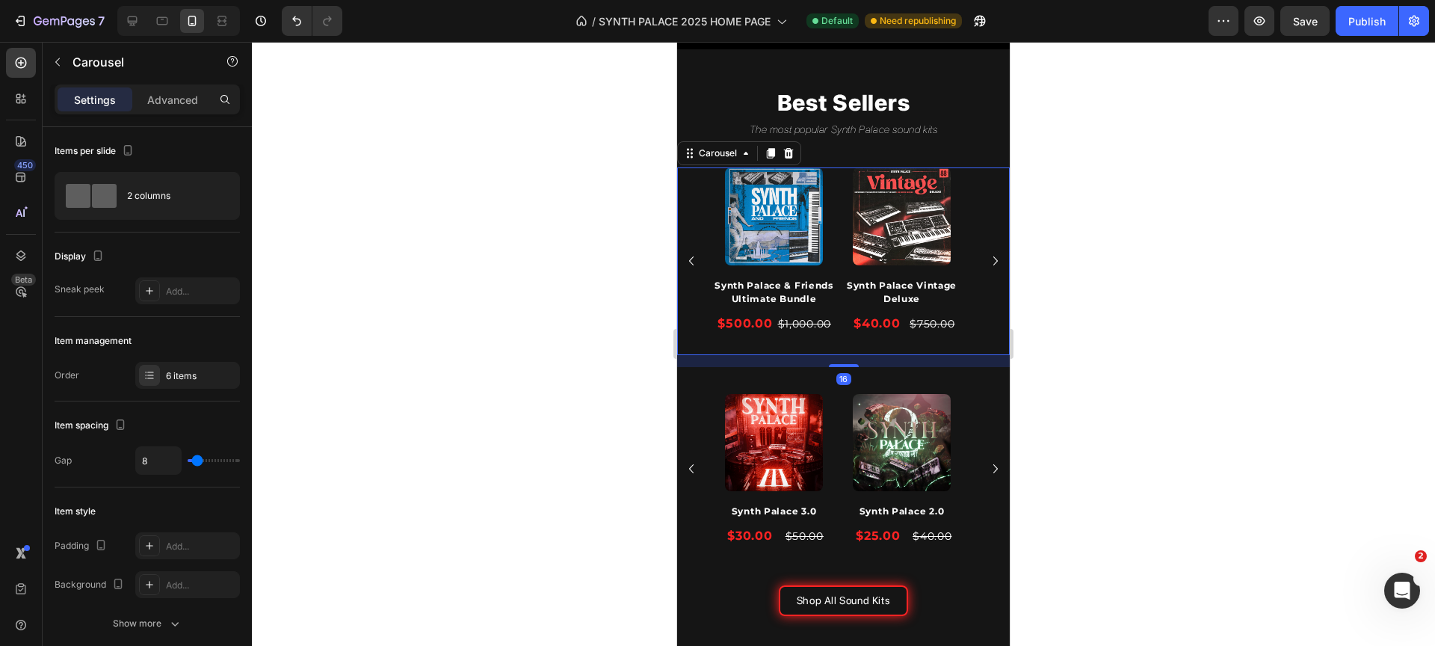
click at [700, 265] on button "Carousel Back Arrow" at bounding box center [692, 261] width 24 height 24
click at [700, 265] on icon "Carousel Back Arrow" at bounding box center [692, 261] width 18 height 18
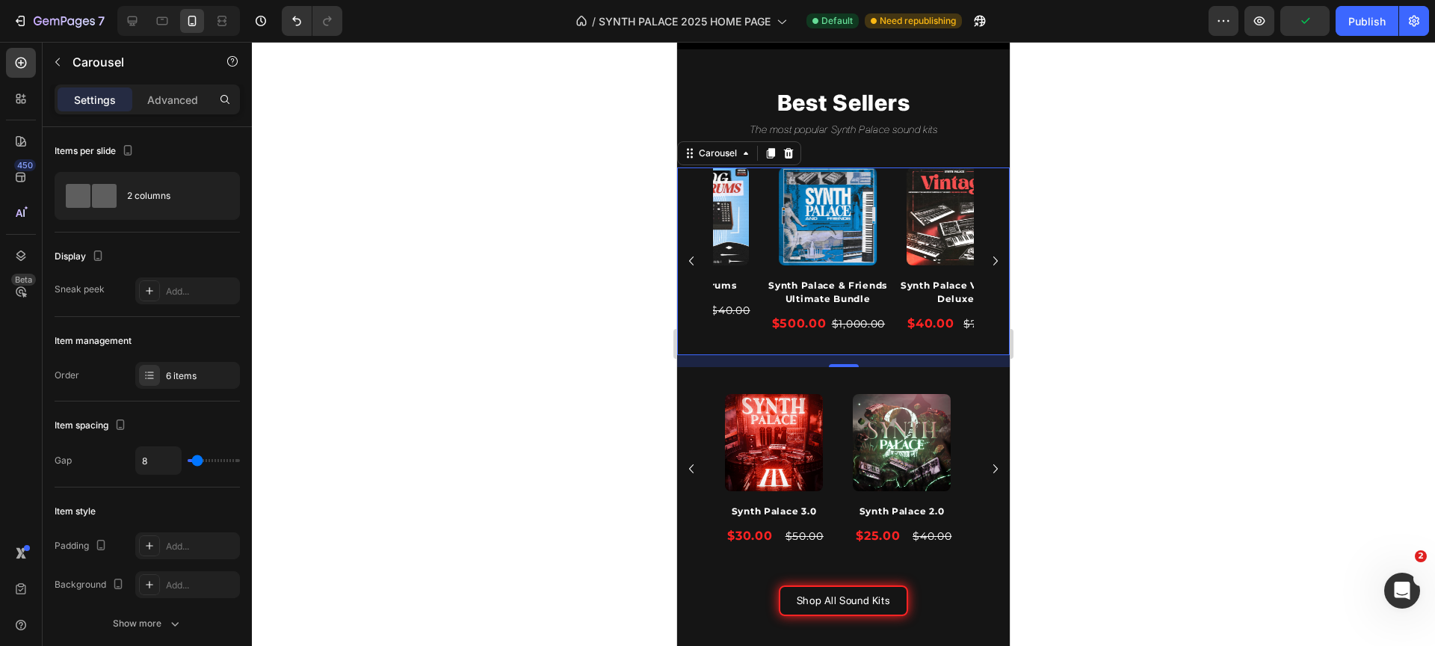
click at [700, 265] on icon "Carousel Back Arrow" at bounding box center [692, 261] width 18 height 18
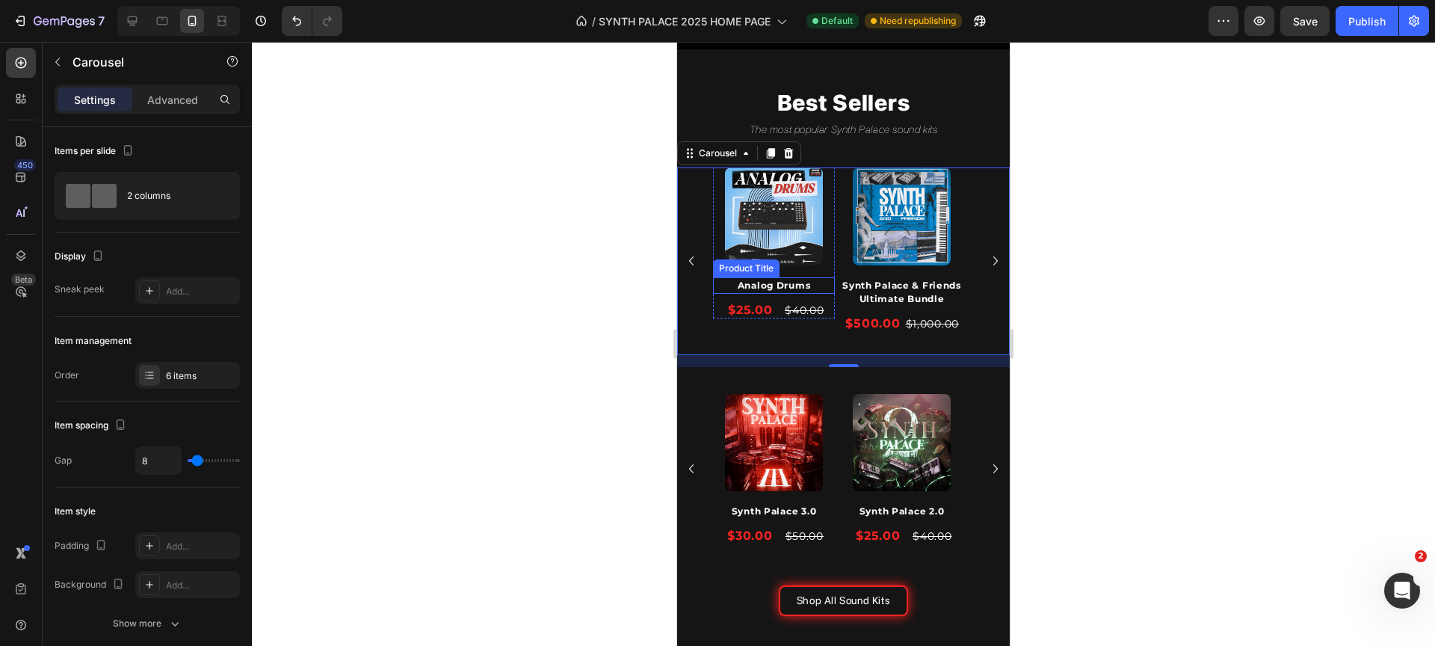
click at [722, 286] on h1 "Analog Drums" at bounding box center [774, 285] width 122 height 16
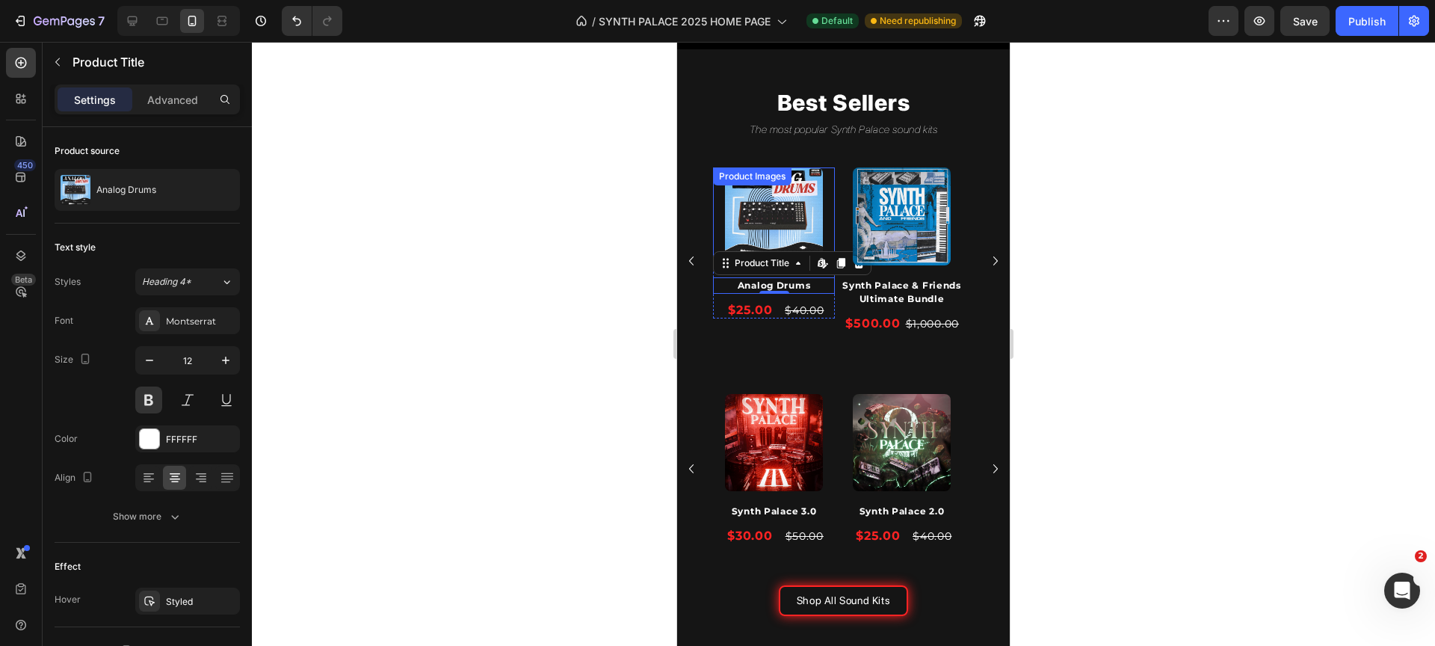
click at [780, 221] on img at bounding box center [773, 215] width 97 height 97
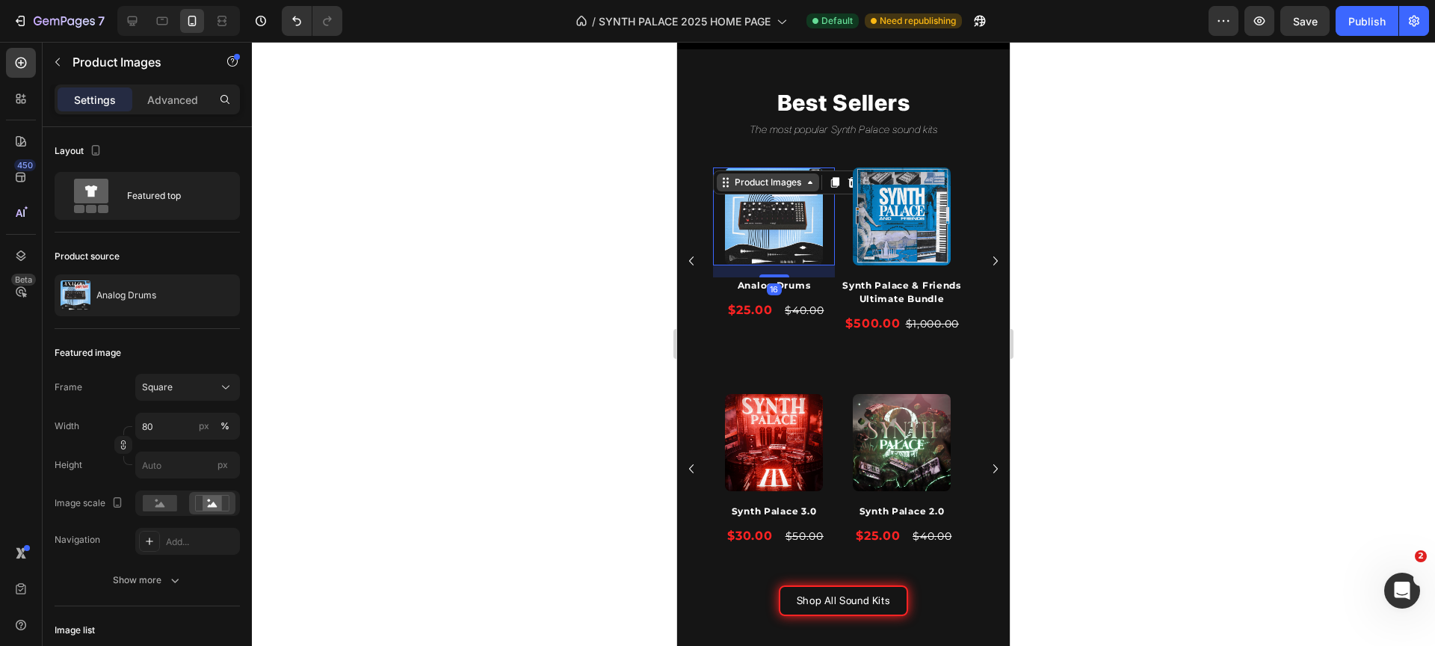
click at [765, 185] on div "Product Images" at bounding box center [768, 182] width 73 height 13
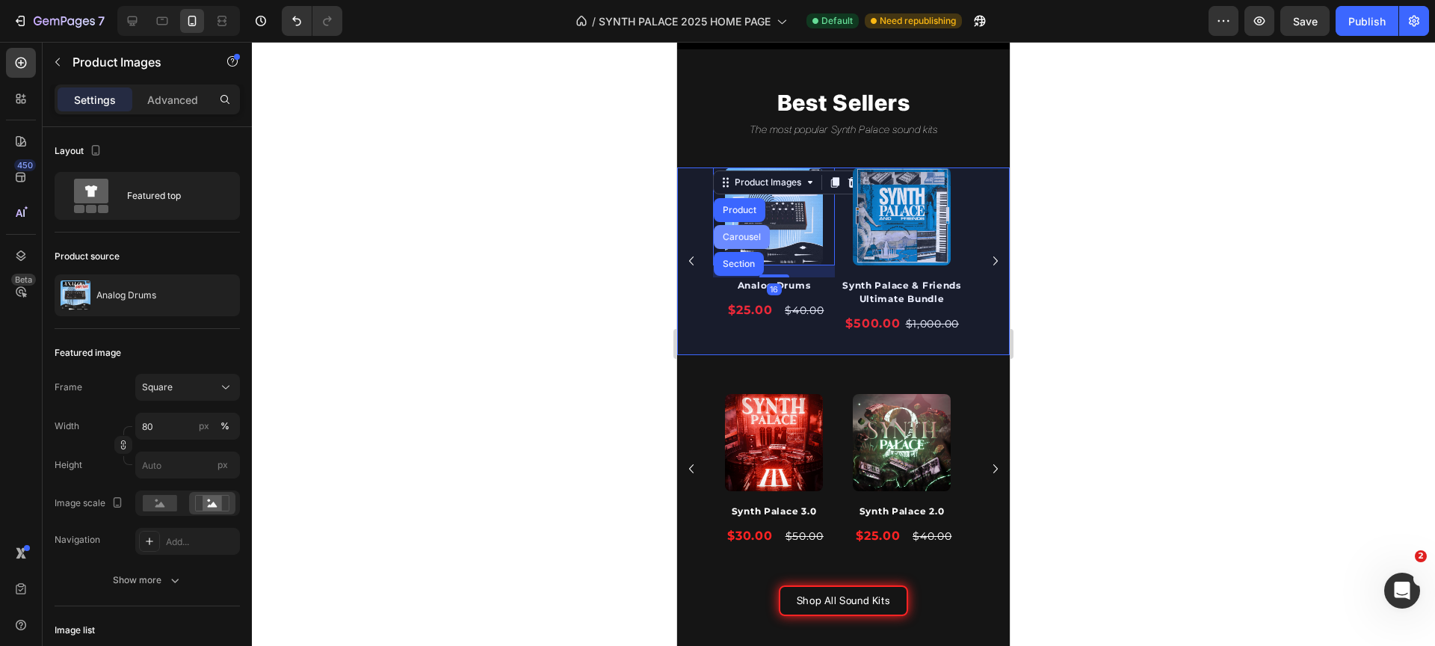
click at [746, 226] on div "Carousel" at bounding box center [742, 237] width 56 height 24
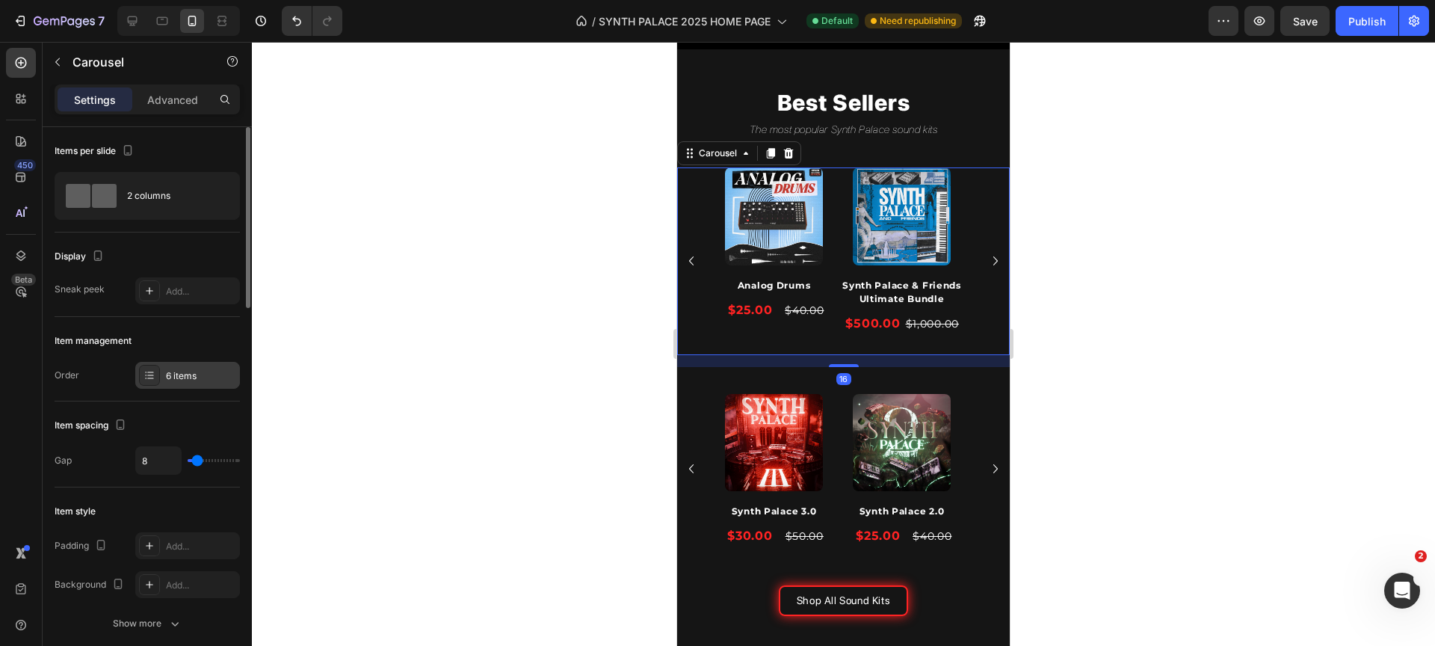
click at [181, 381] on div "6 items" at bounding box center [201, 375] width 70 height 13
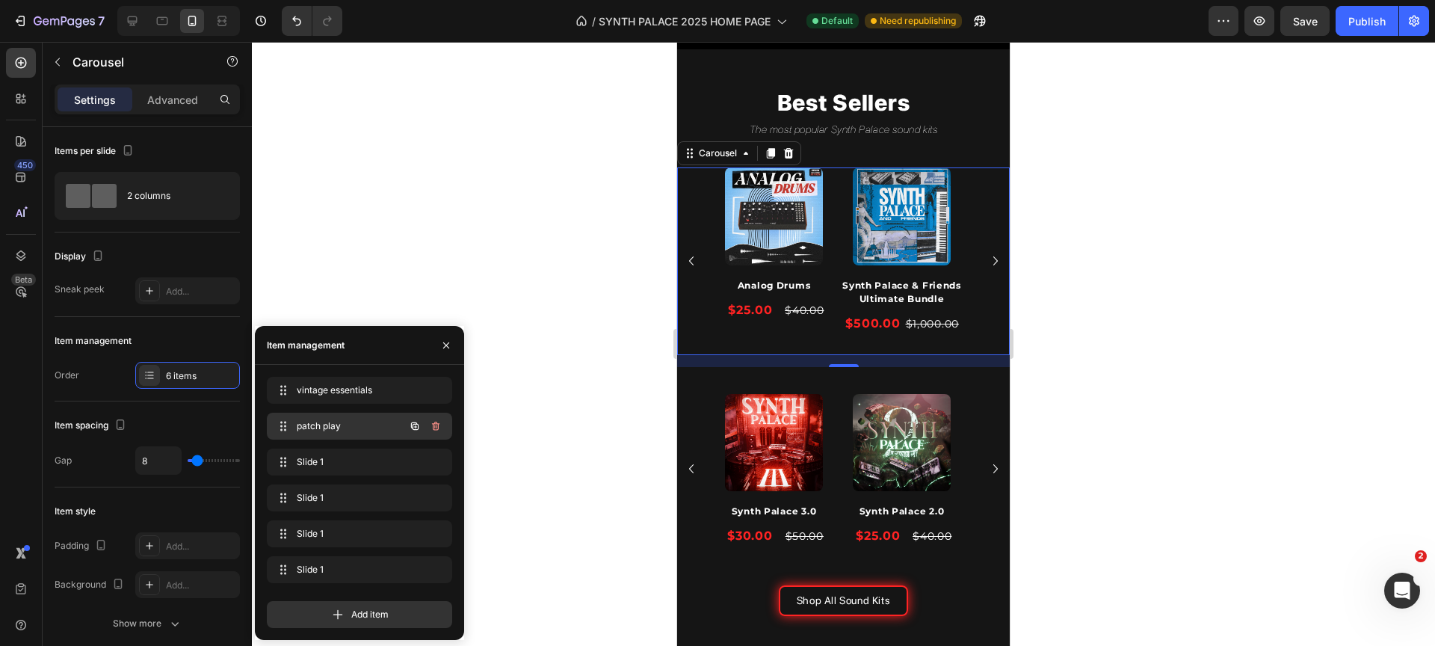
click at [339, 431] on span "patch play" at bounding box center [339, 425] width 84 height 13
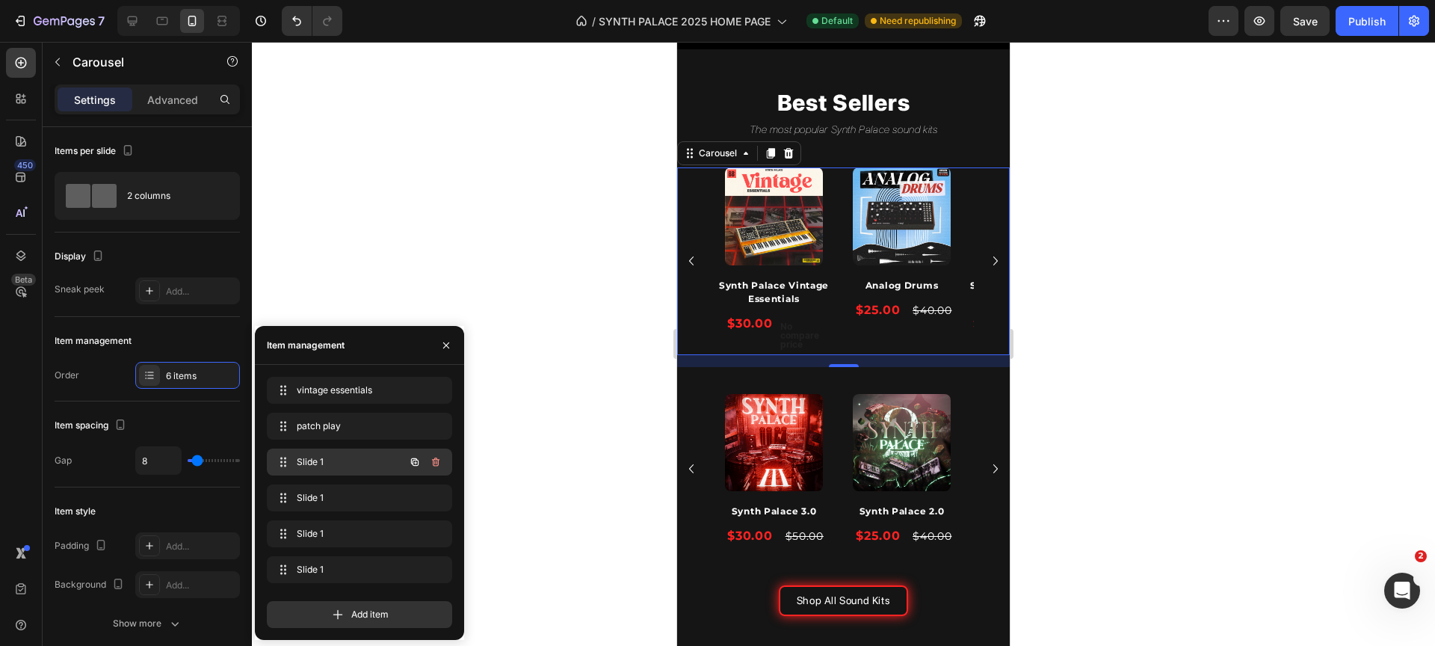
click at [340, 461] on span "Slide 1" at bounding box center [339, 461] width 84 height 13
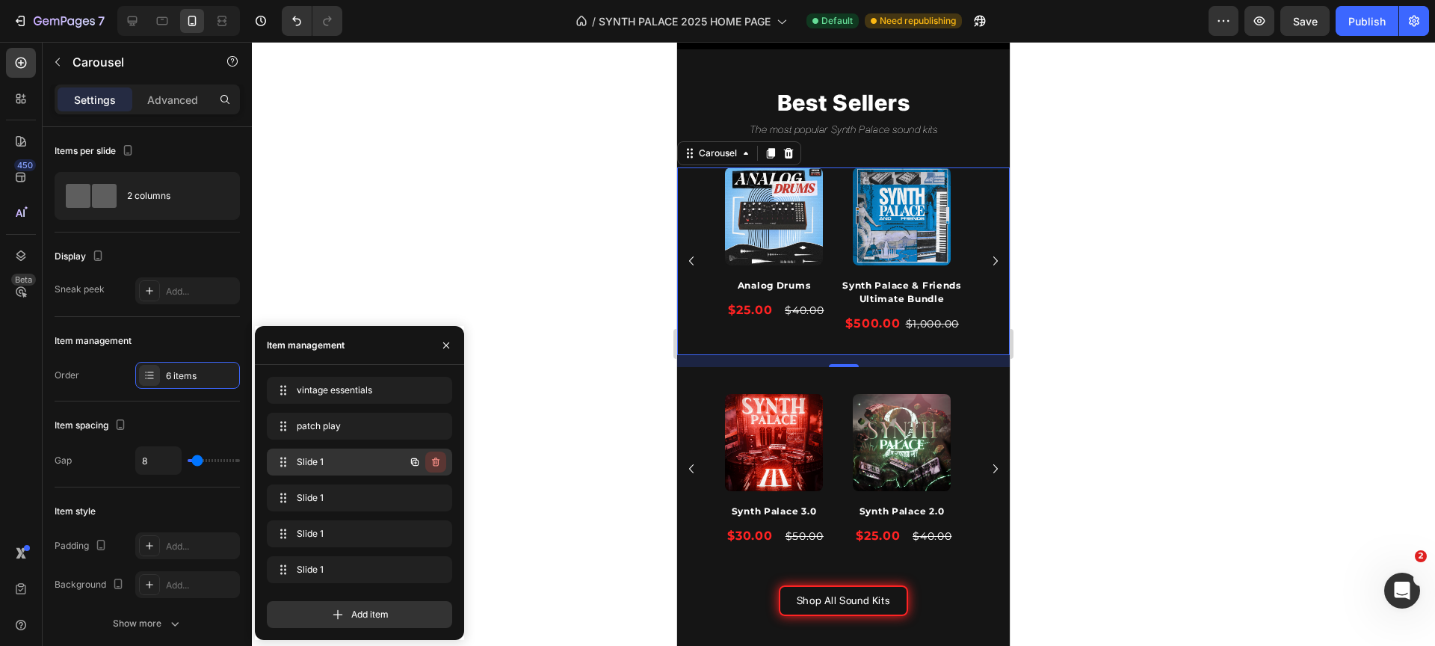
click at [434, 462] on icon "button" at bounding box center [436, 462] width 12 height 12
click at [434, 462] on div "Delete" at bounding box center [426, 461] width 28 height 13
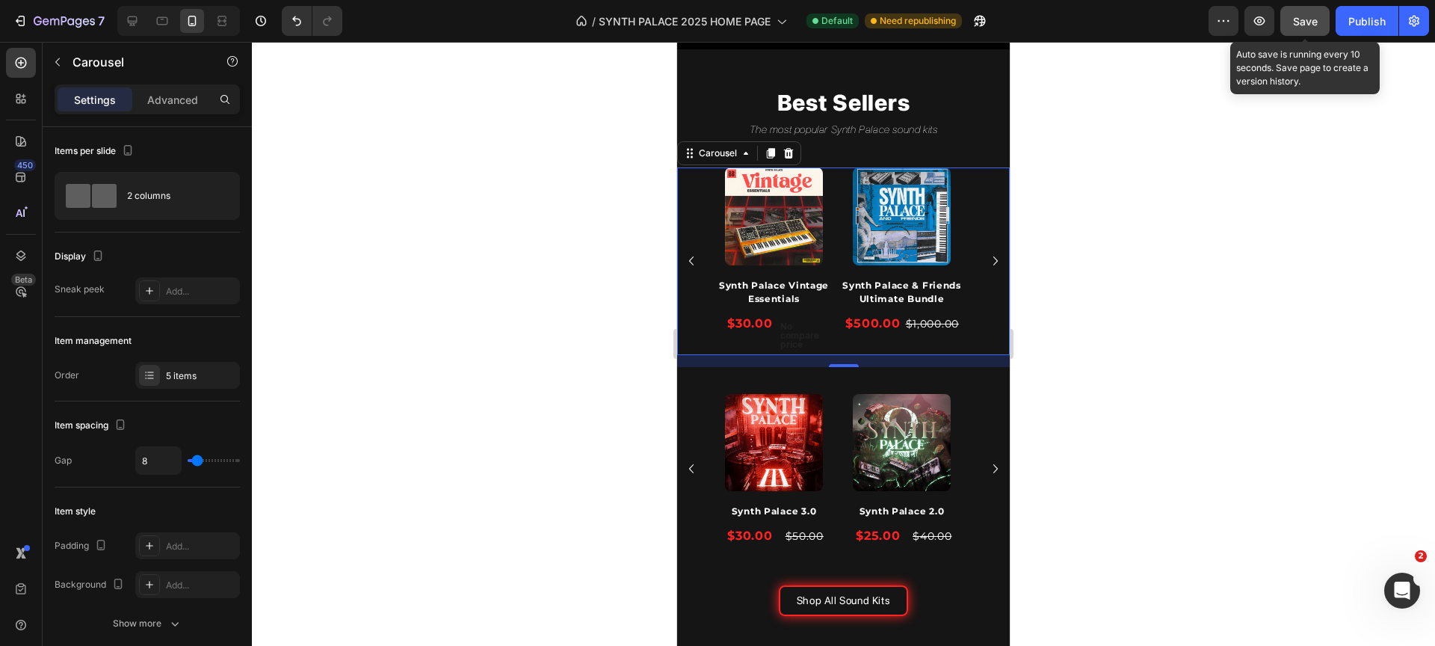
click at [1319, 31] on button "Save" at bounding box center [1305, 21] width 49 height 30
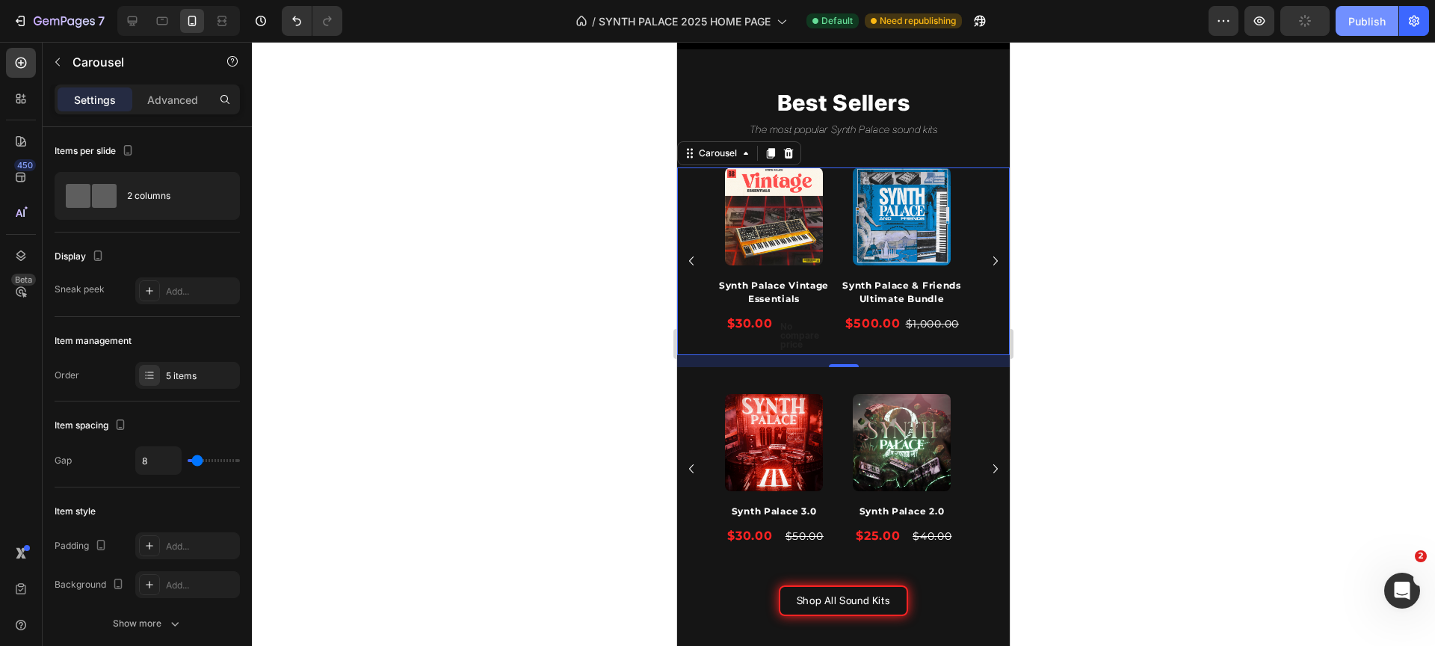
click at [1341, 28] on button "Publish" at bounding box center [1367, 21] width 63 height 30
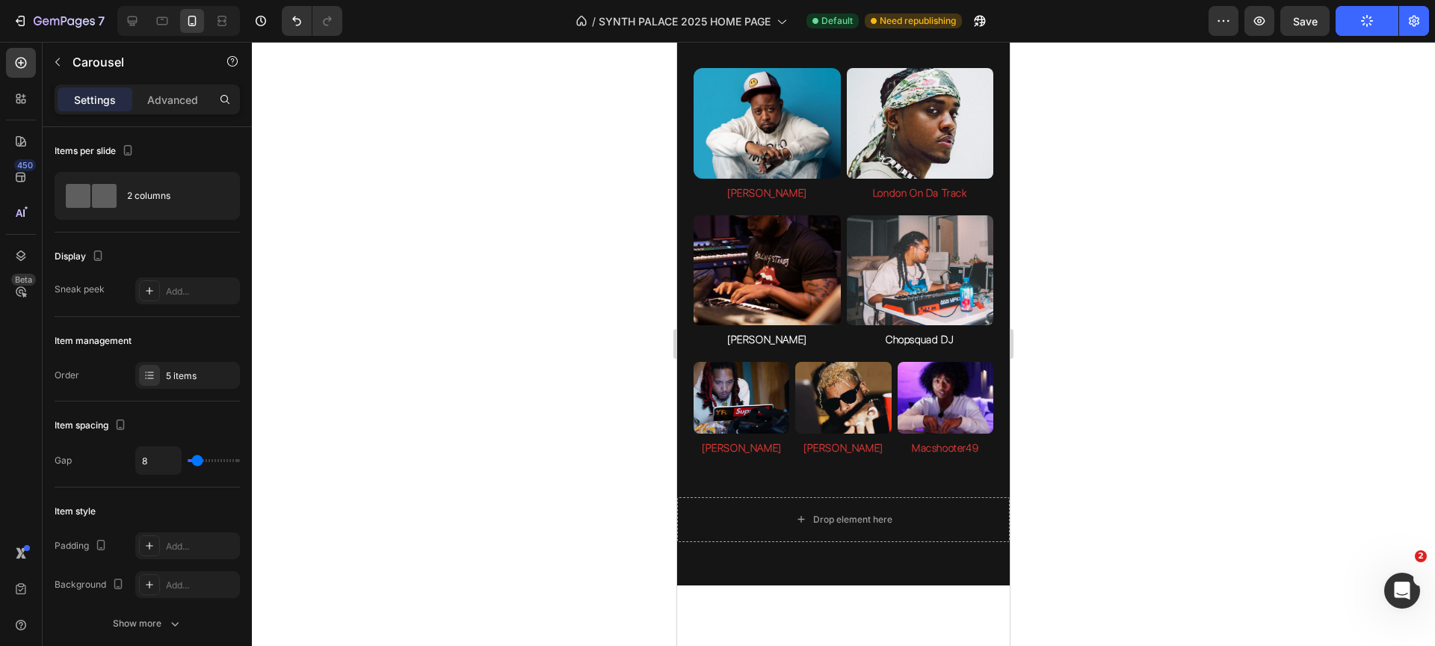
scroll to position [1610, 0]
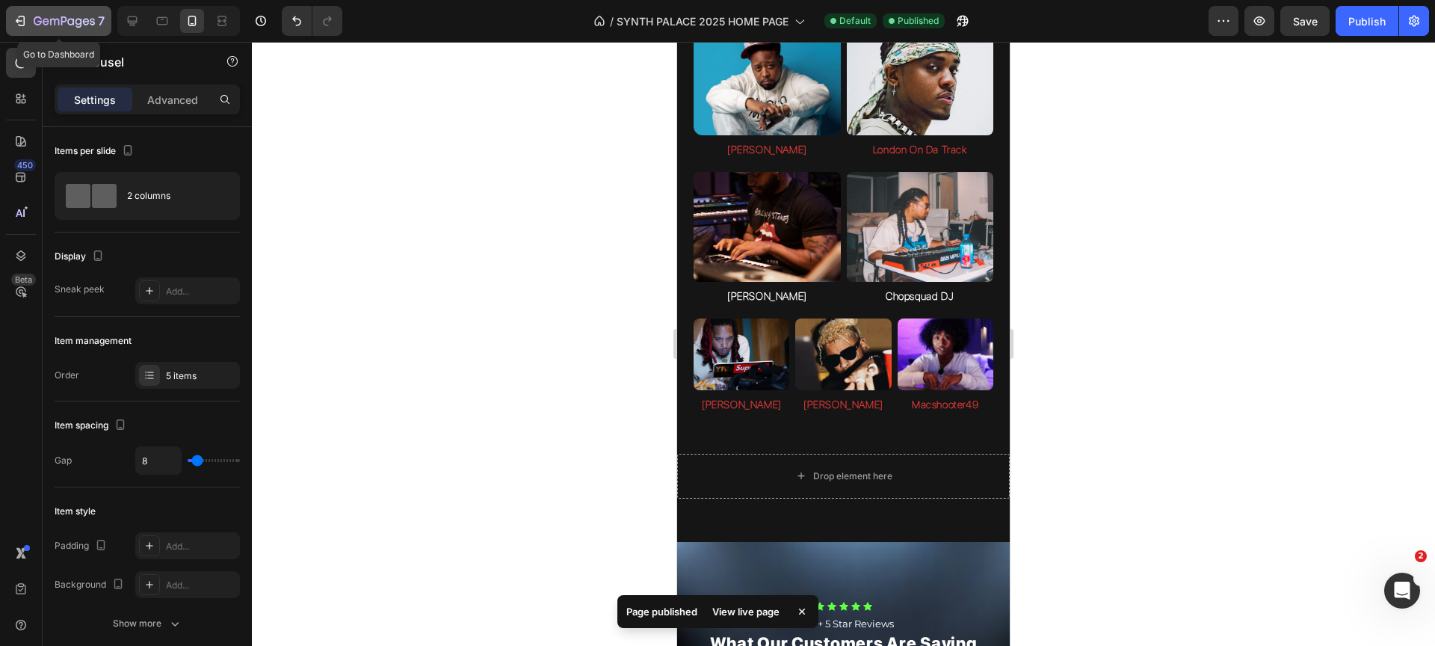
click at [45, 17] on icon "button" at bounding box center [64, 22] width 61 height 13
